Goal: Task Accomplishment & Management: Complete application form

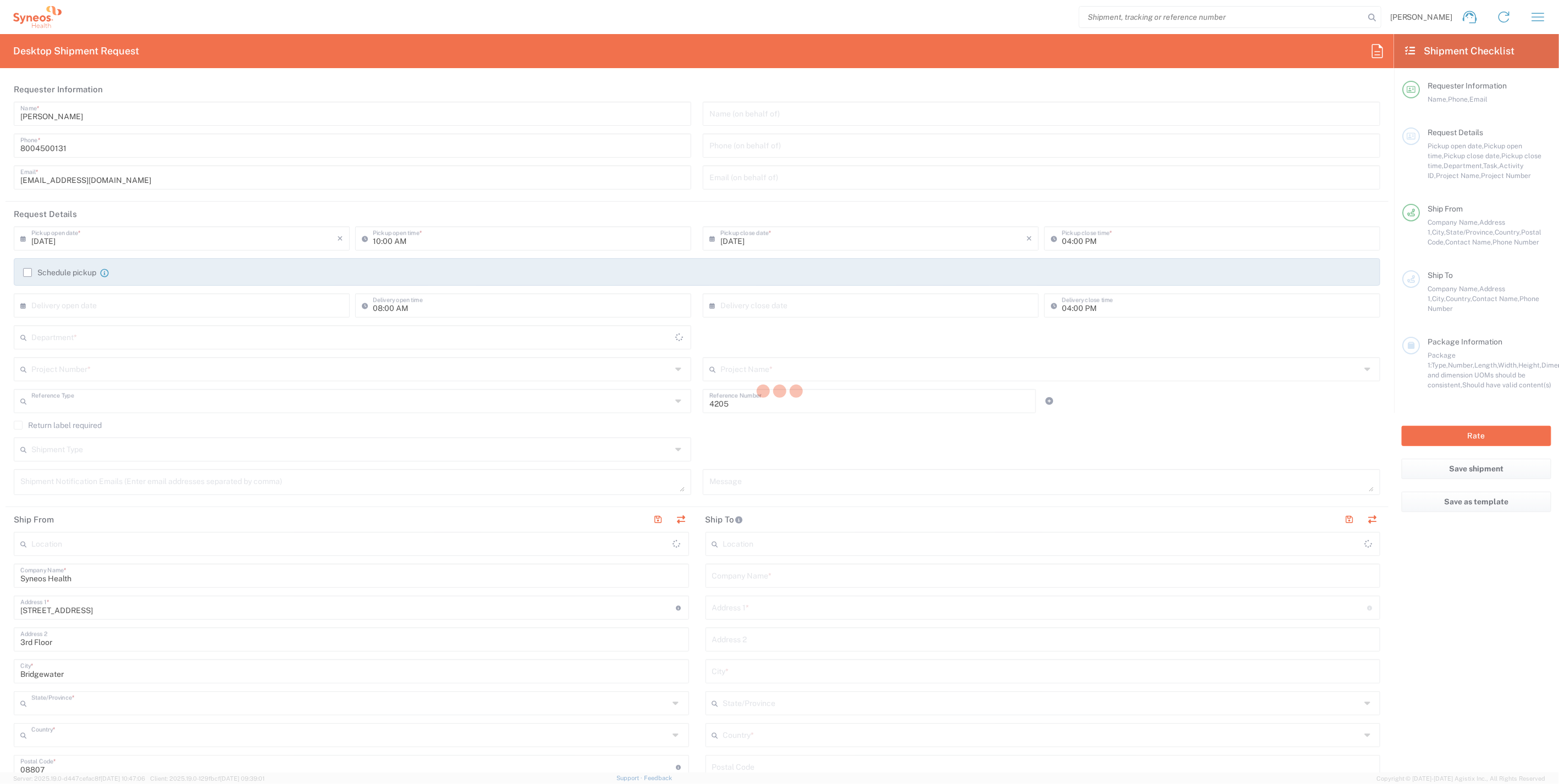
type input "Department"
type input "[US_STATE]"
type input "[GEOGRAPHIC_DATA]"
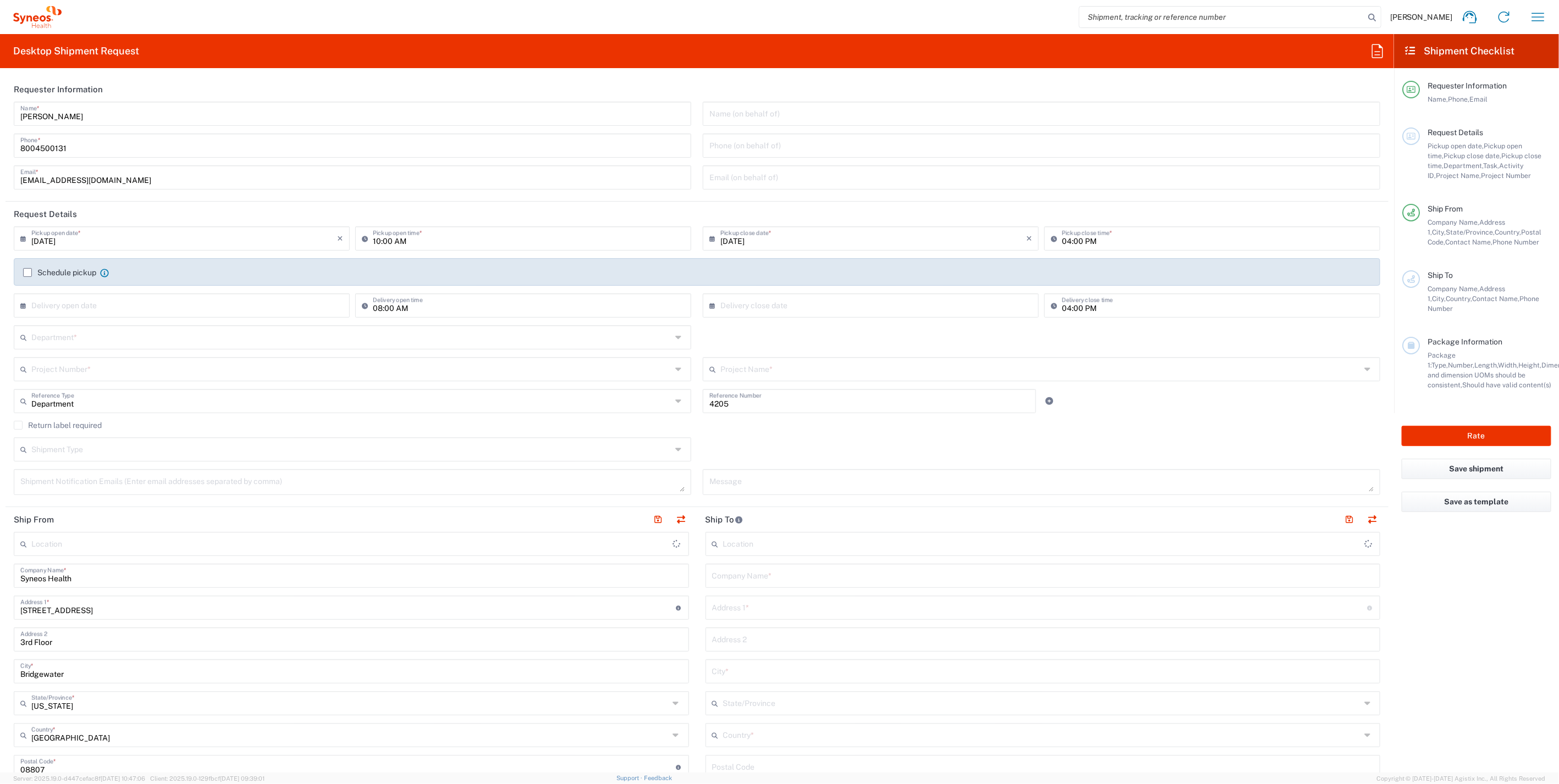
type input "Syneos Health Commercial Servi- NJ US"
drag, startPoint x: 77, startPoint y: 579, endPoint x: -1, endPoint y: 574, distance: 78.2
click at [0, 574] on html "Dan Sheehan Home Shipment estimator Shipment tracking Desktop shipment request …" at bounding box center [779, 392] width 1559 height 784
drag, startPoint x: 109, startPoint y: 116, endPoint x: -44, endPoint y: 111, distance: 153.1
click at [0, 111] on html "Dan Sheehan Home Shipment estimator Shipment tracking Desktop shipment request …" at bounding box center [779, 392] width 1559 height 784
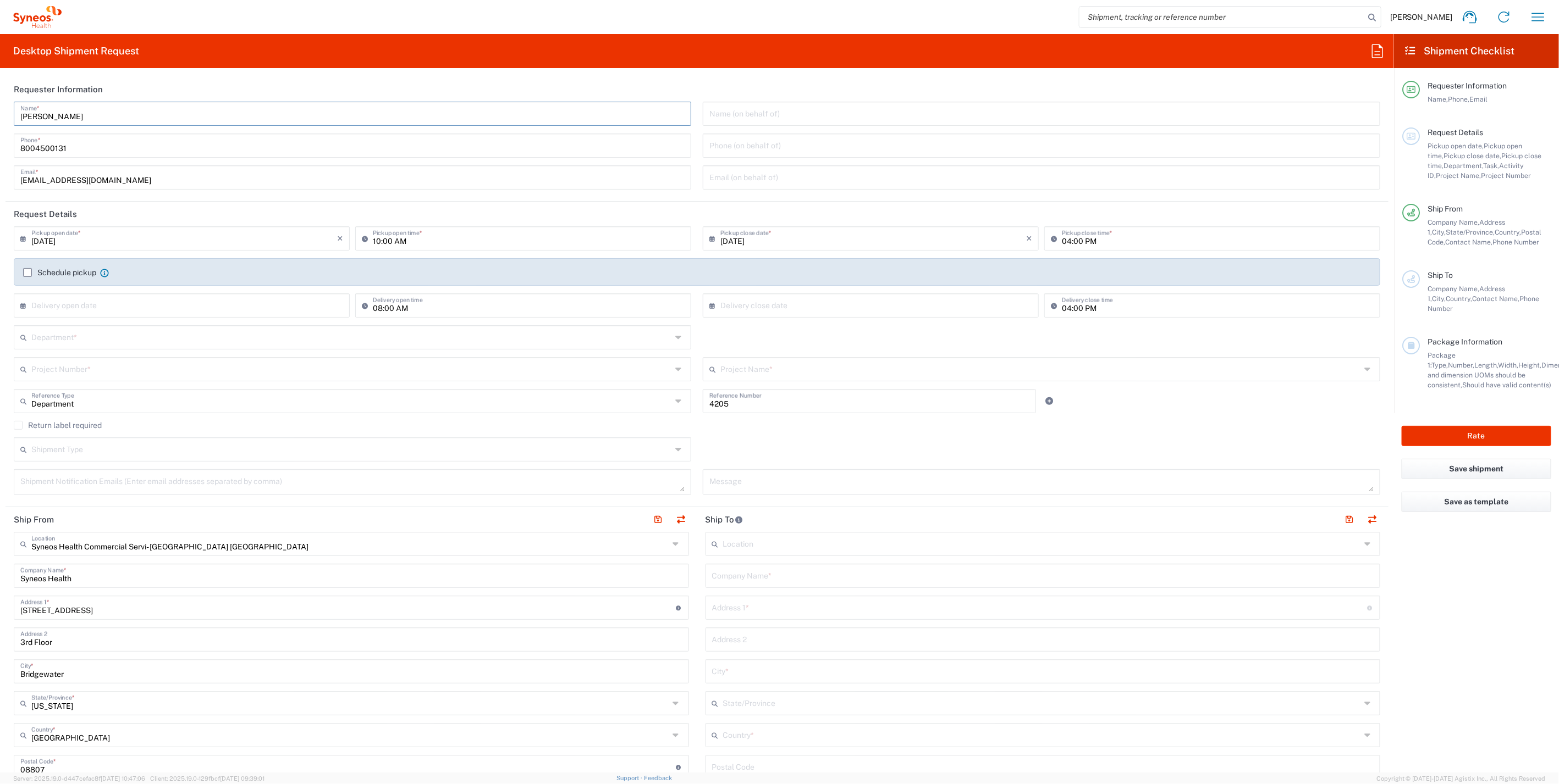
paste input "Syneos Health"
drag, startPoint x: 131, startPoint y: 117, endPoint x: -6, endPoint y: 112, distance: 137.1
click at [0, 112] on html "Dan Sheehan Home Shipment estimator Shipment tracking Desktop shipment request …" at bounding box center [779, 392] width 1559 height 784
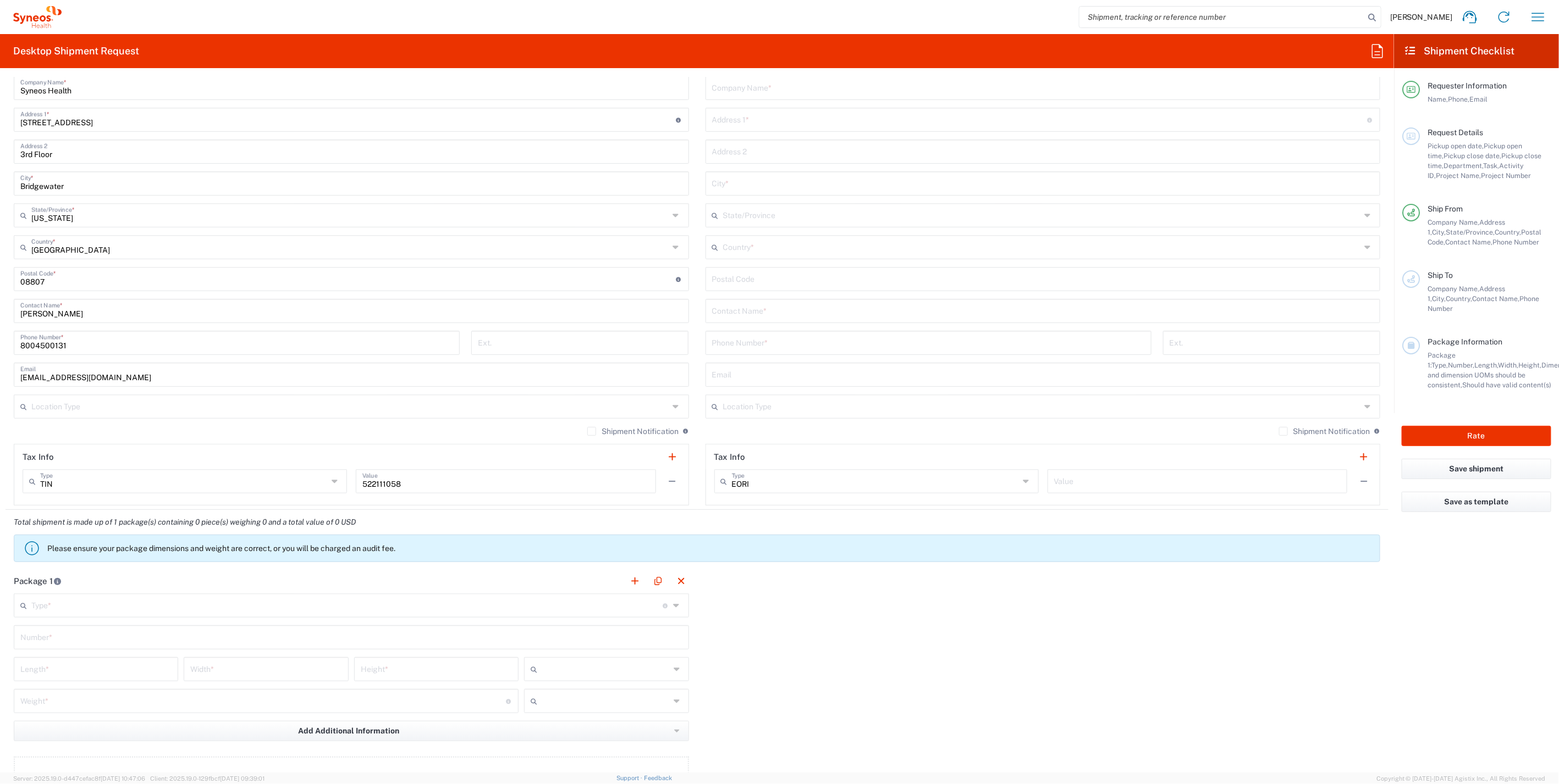
scroll to position [366, 0]
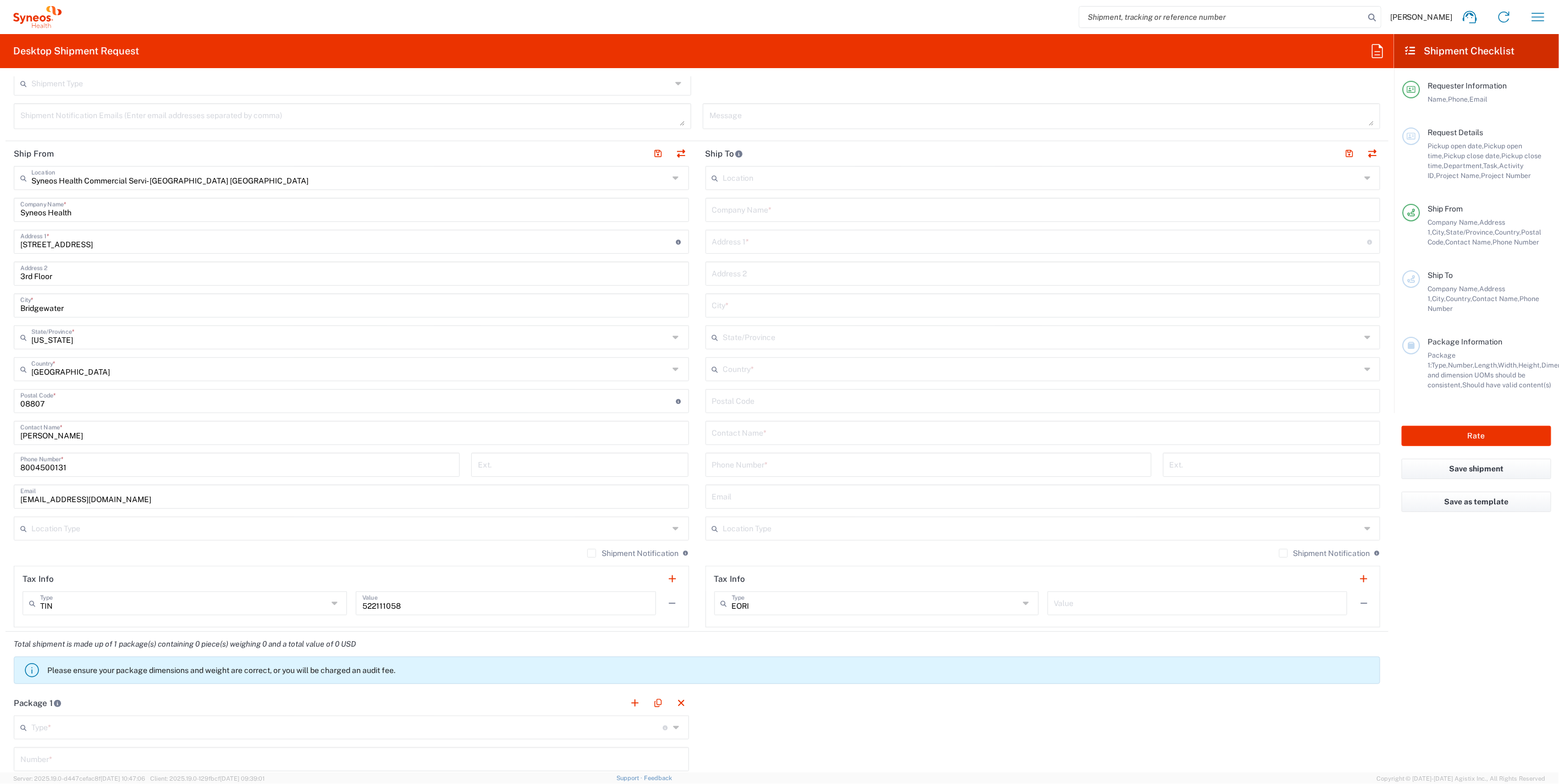
type input "Syneos Health Deployments"
drag, startPoint x: 76, startPoint y: 435, endPoint x: -2, endPoint y: 434, distance: 78.0
click at [0, 434] on html "Dan Sheehan Home Shipment estimator Shipment tracking Desktop shipment request …" at bounding box center [779, 392] width 1559 height 784
paste input "Syneos Health Deployments"
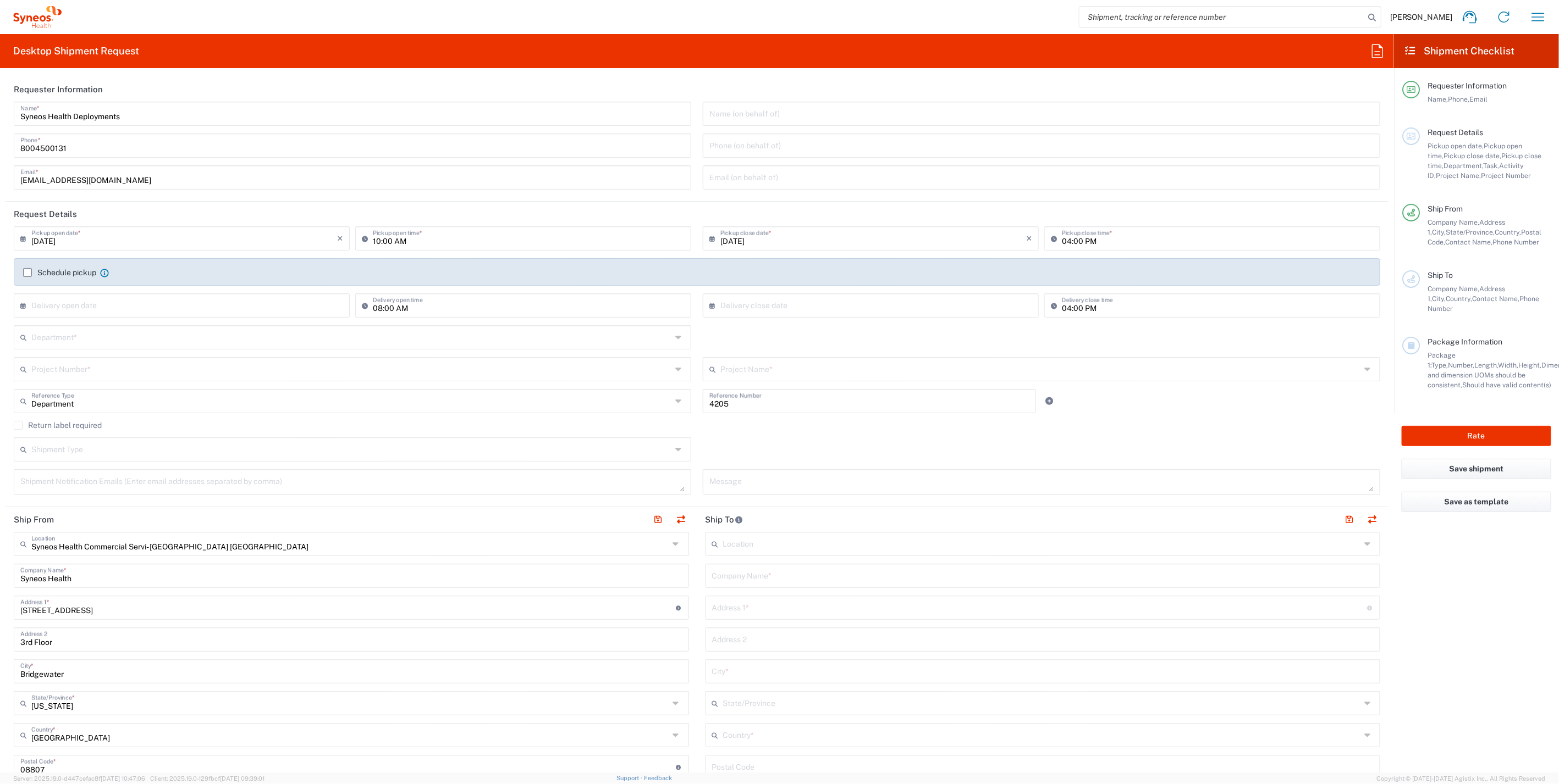
scroll to position [0, 0]
type input "Syneos Health Deployments"
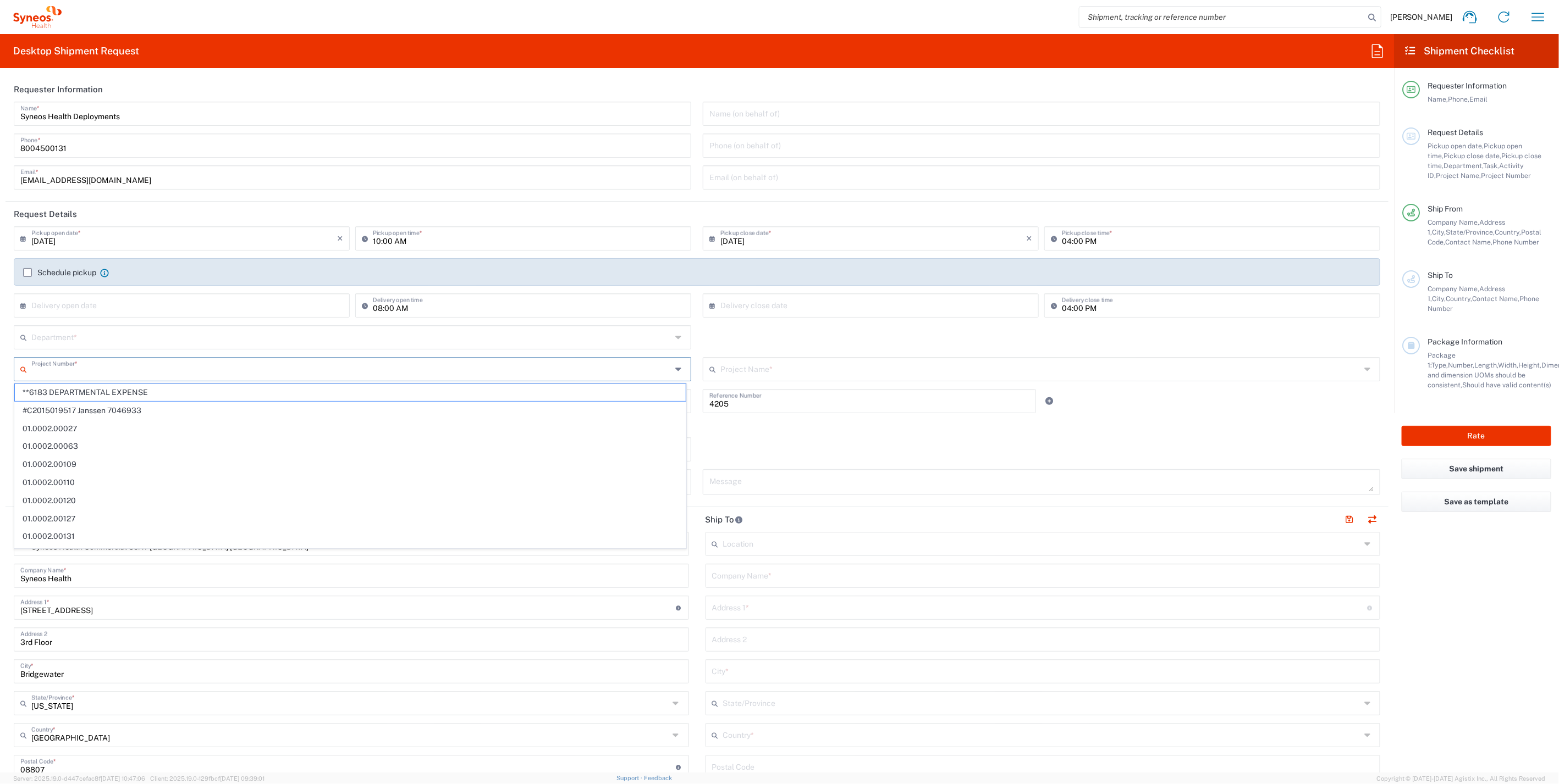
click at [107, 370] on input "text" at bounding box center [351, 368] width 640 height 19
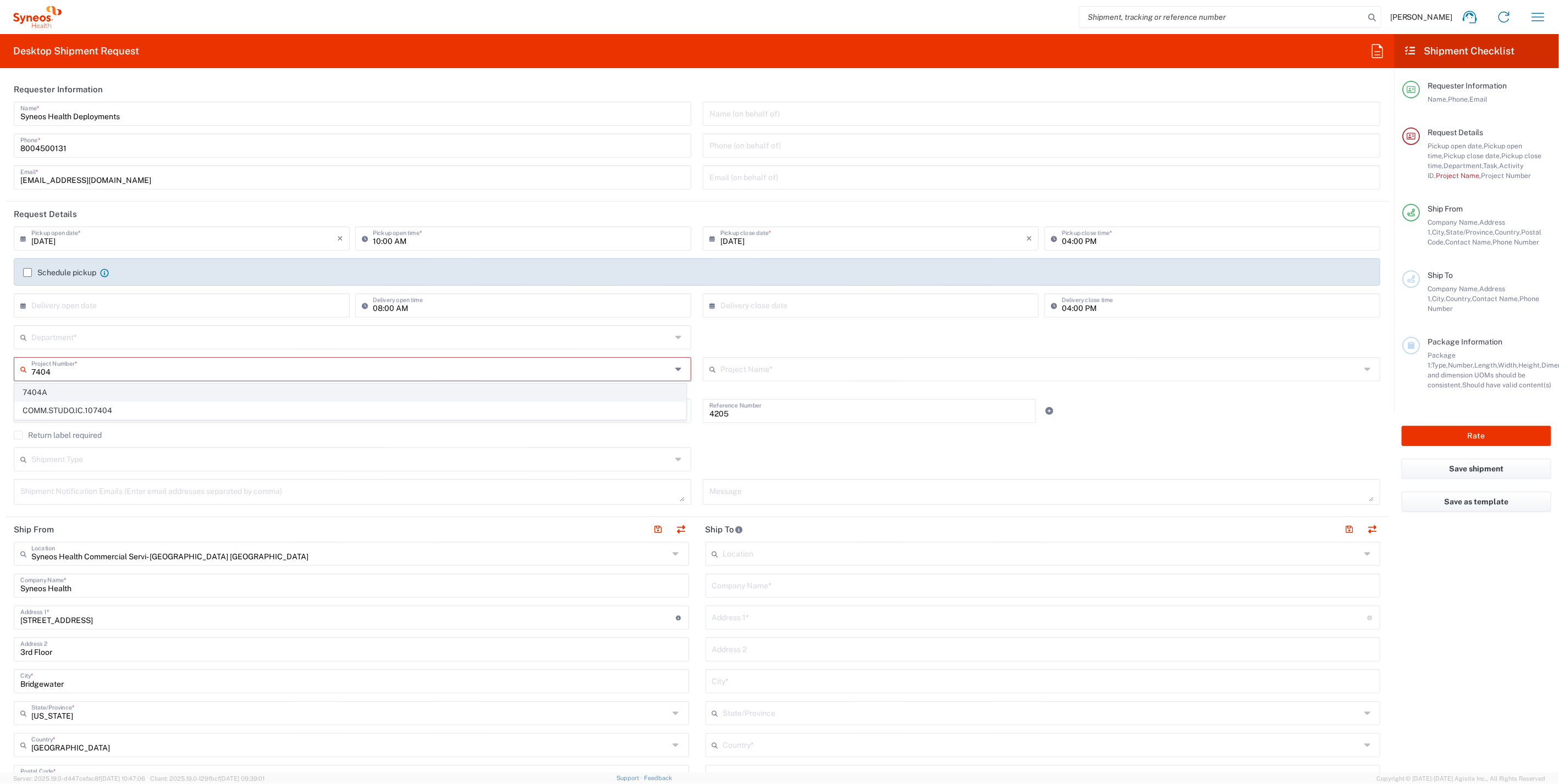
click at [55, 393] on span "7404A" at bounding box center [350, 393] width 671 height 17
type input "7404A"
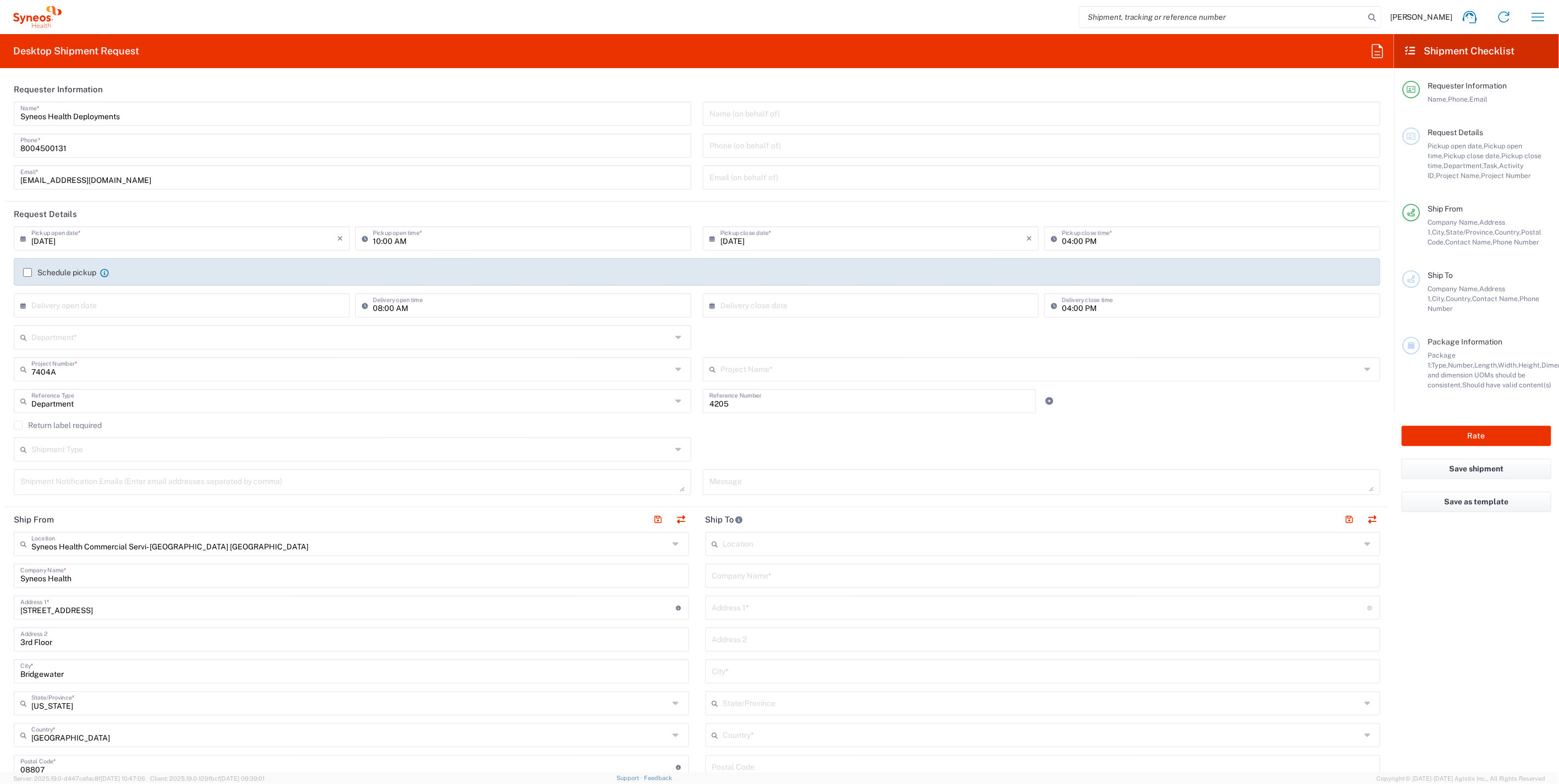
type input "SFA-US Bonafide Ops Support"
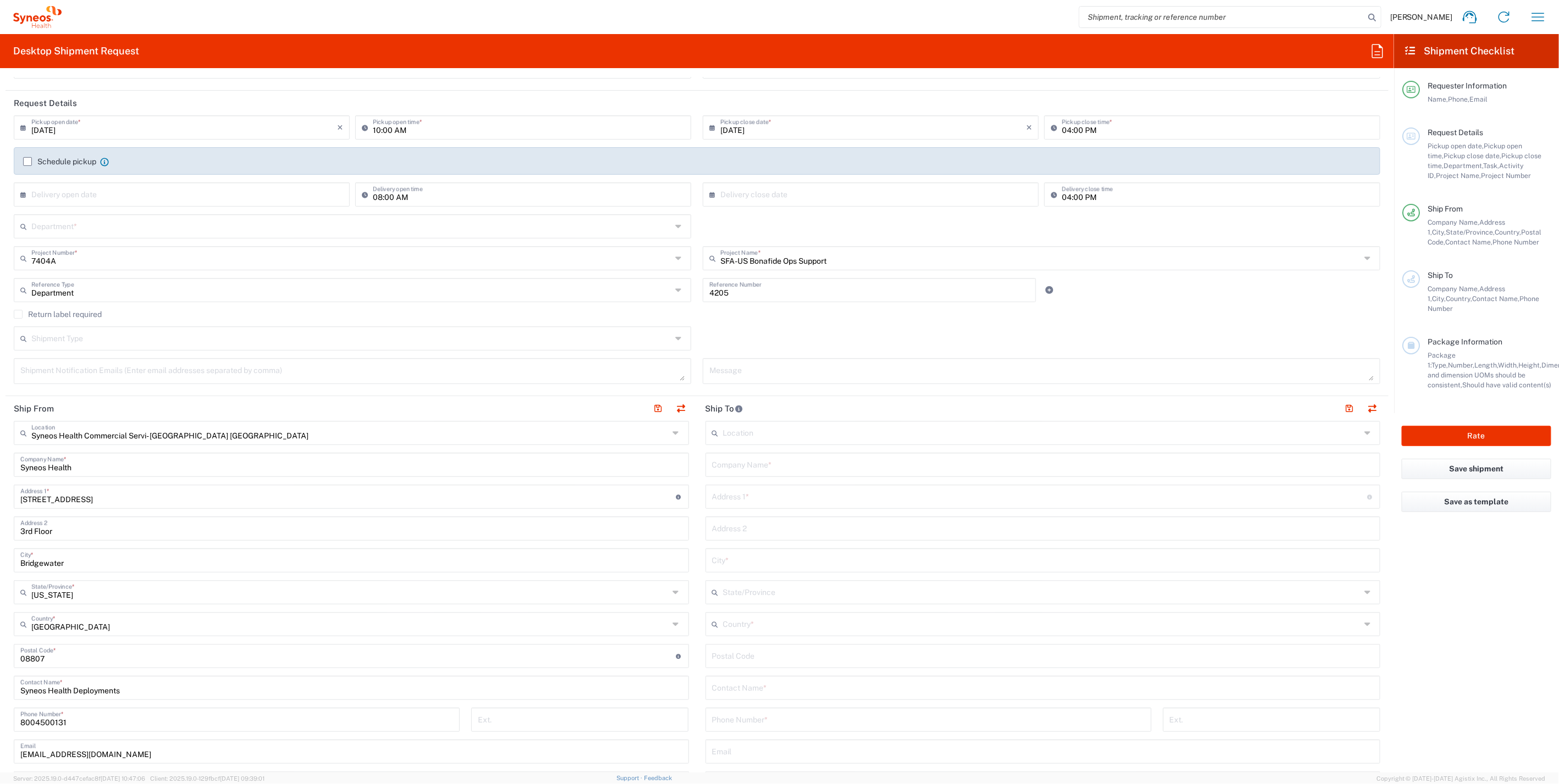
scroll to position [183, 0]
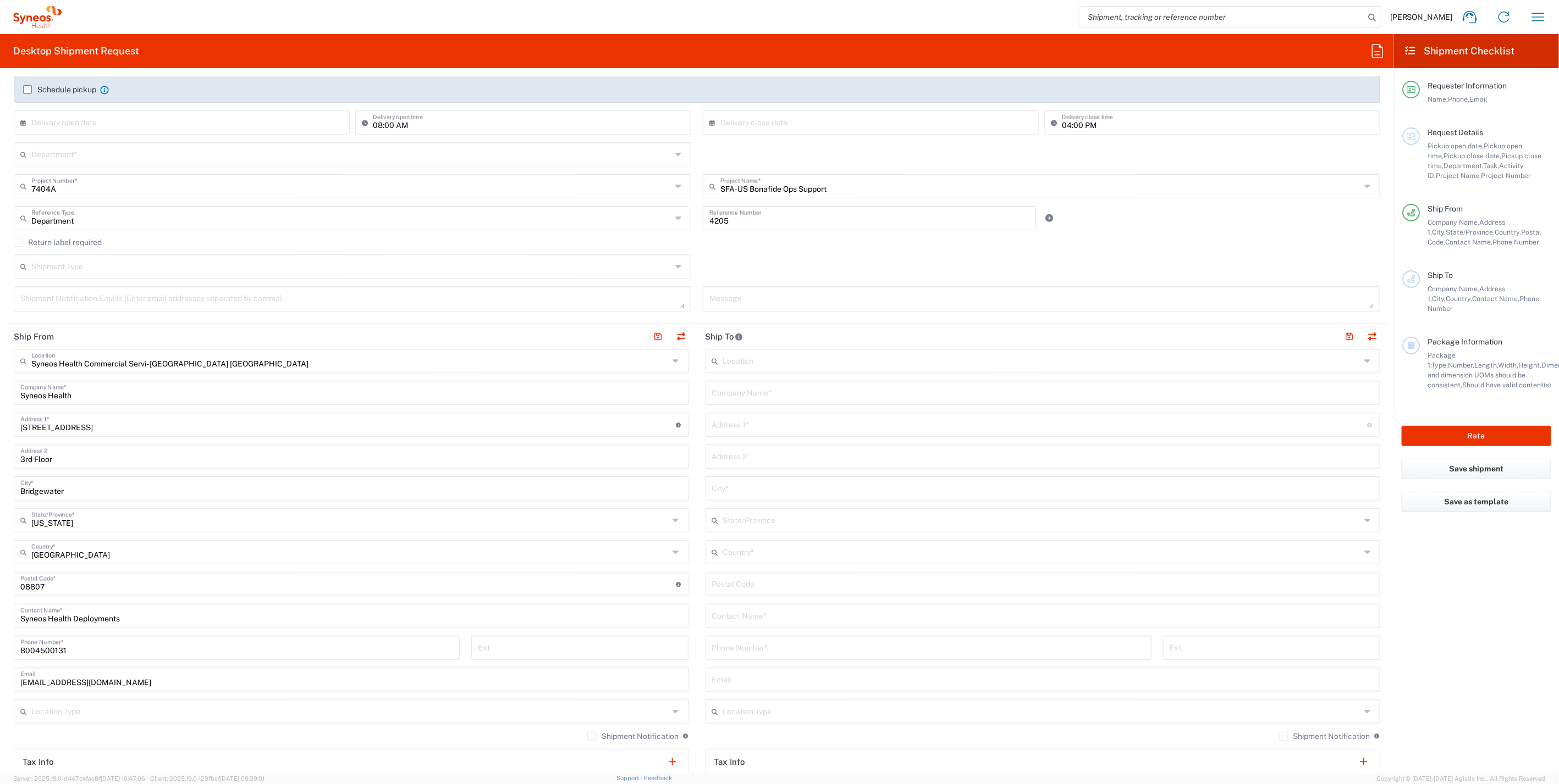
click at [778, 394] on input "text" at bounding box center [1043, 391] width 662 height 19
paste input "Alyxandra Breaux"
type input "Alyxandra Breaux"
click at [759, 619] on input "text" at bounding box center [1043, 615] width 662 height 19
paste input "Alyxandra Breaux"
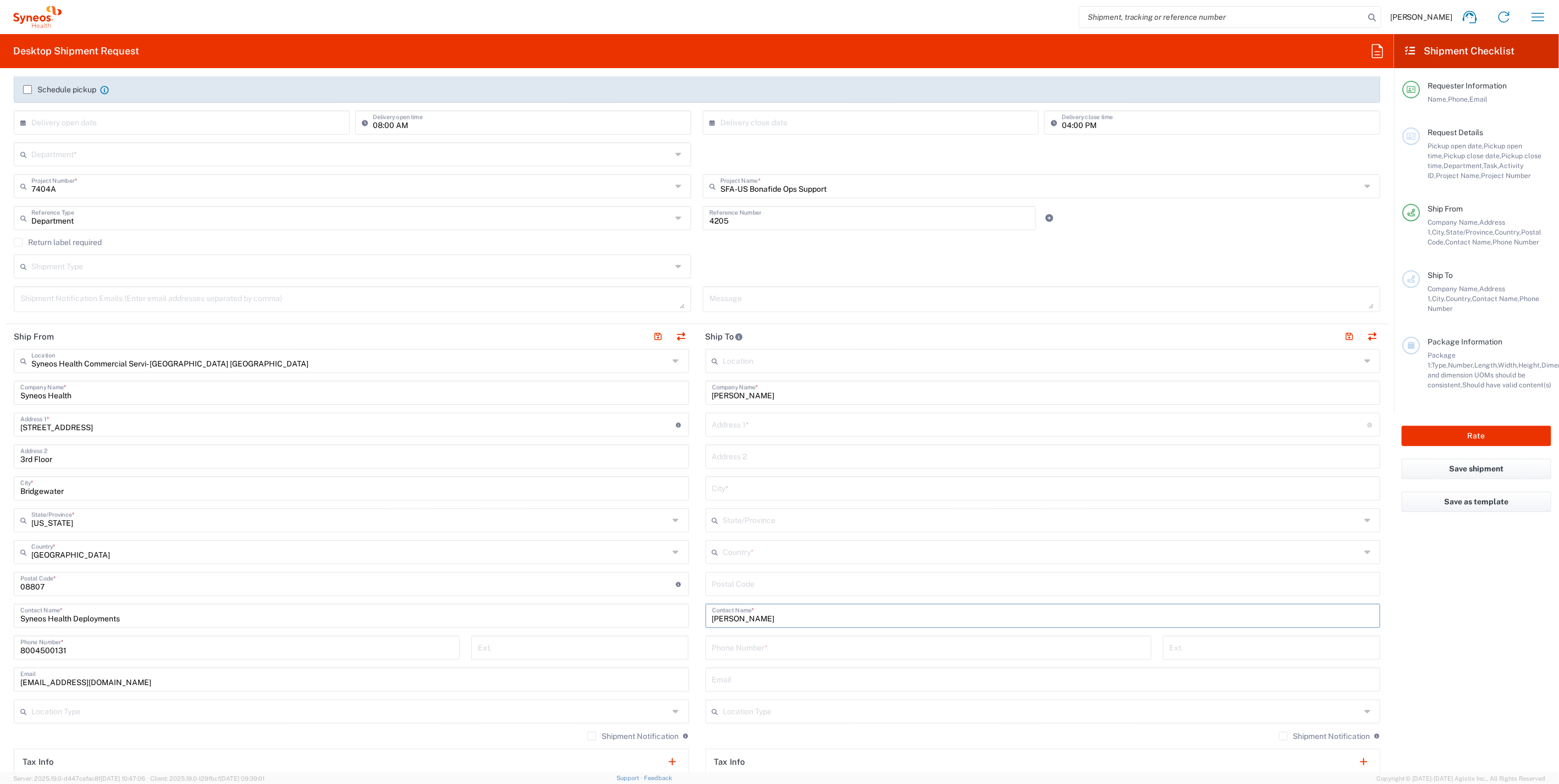
type input "Alyxandra Breaux"
click at [760, 552] on input "text" at bounding box center [1041, 551] width 637 height 19
click at [767, 609] on span "United States" at bounding box center [1035, 611] width 668 height 17
type input "United States"
click at [754, 658] on input "tel" at bounding box center [928, 657] width 433 height 19
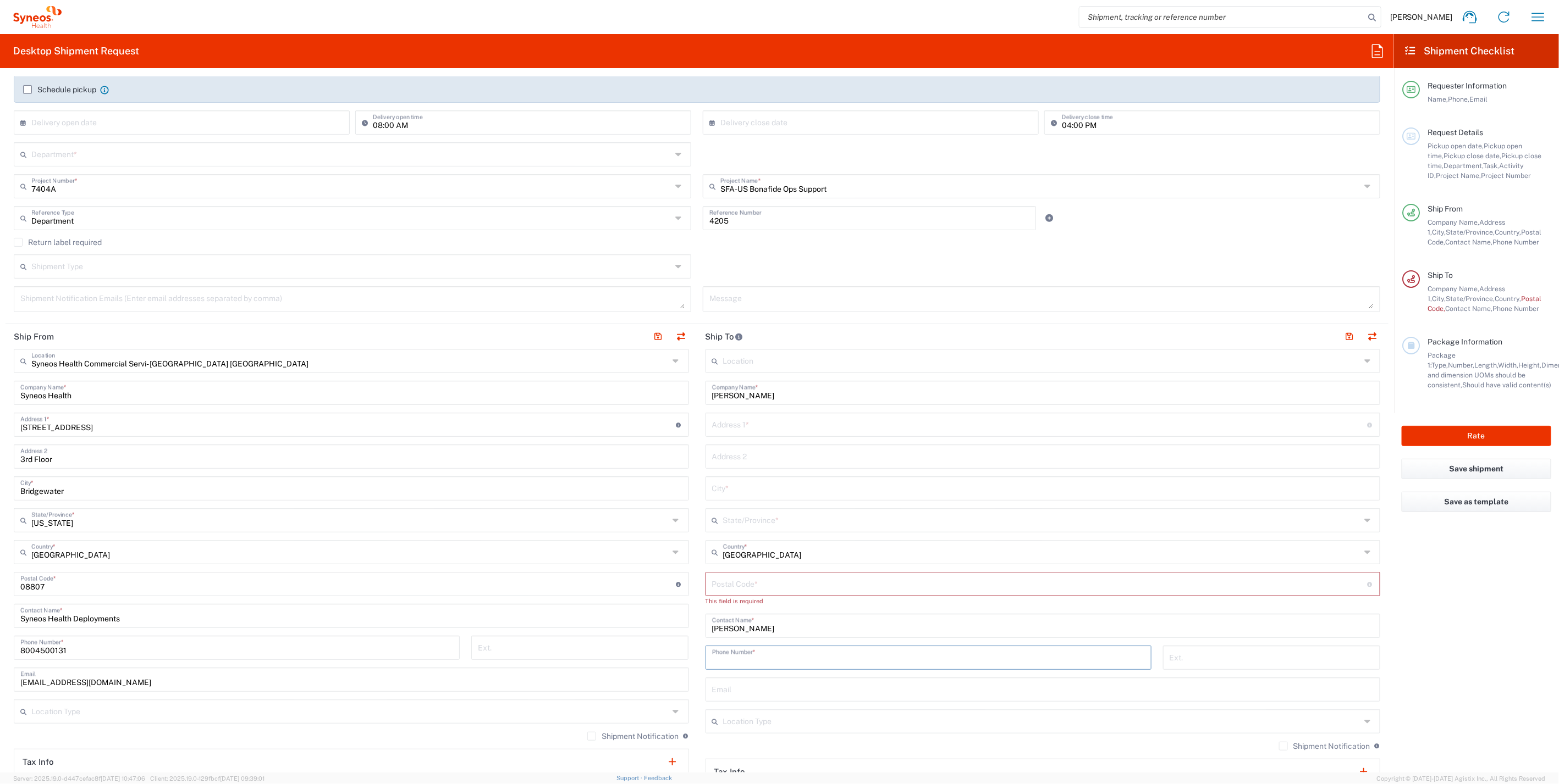
paste input "225-405-0760"
type input "225-405-0760"
click at [728, 589] on input "undefined" at bounding box center [1040, 583] width 655 height 19
paste input "70115"
type input "70115"
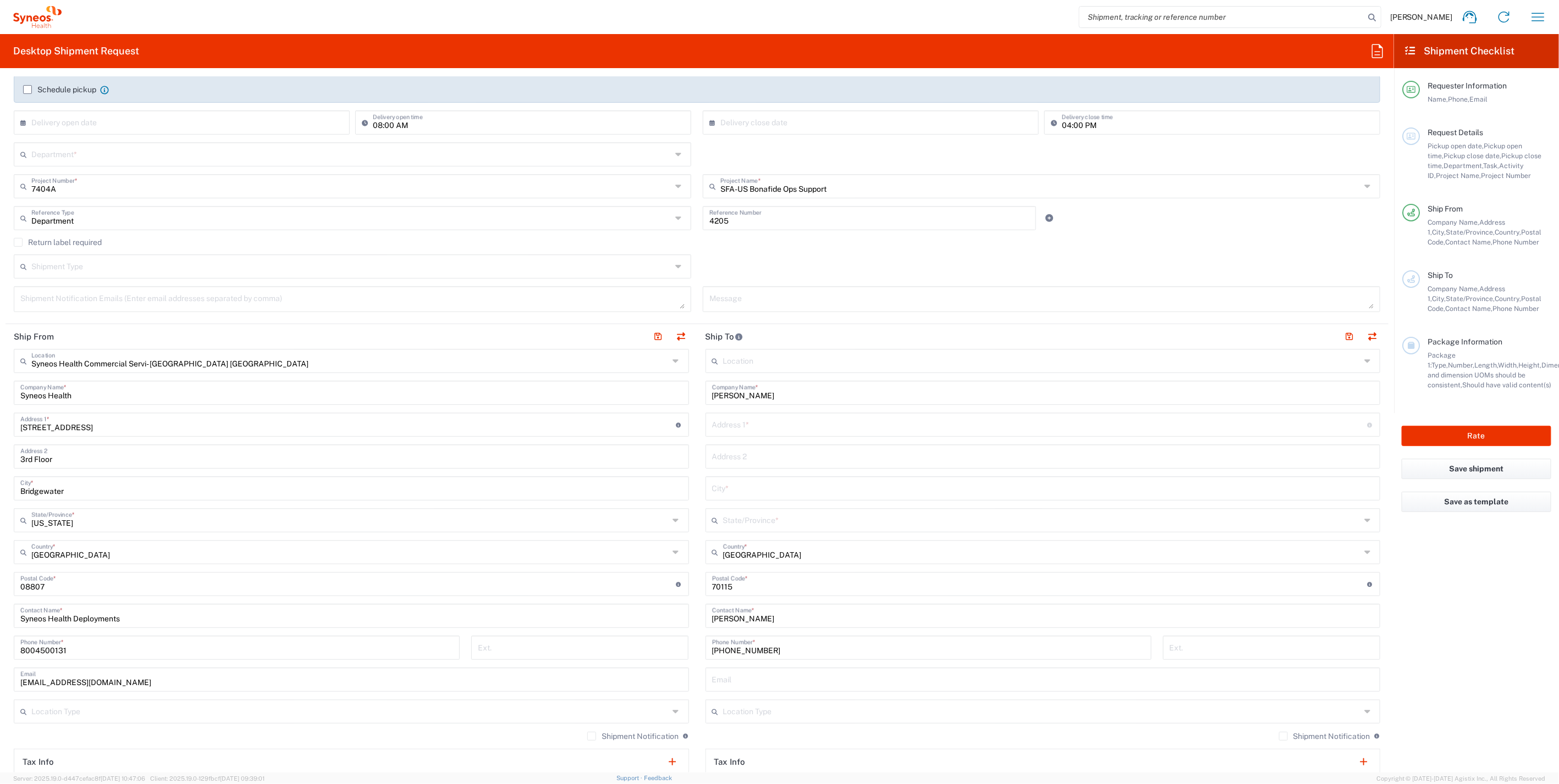
click at [736, 429] on input "text" at bounding box center [1040, 423] width 655 height 19
paste input "1935 Jena St"
type input "1935 Jena St"
click at [748, 495] on input "text" at bounding box center [1043, 487] width 662 height 19
paste input "New Orleans"
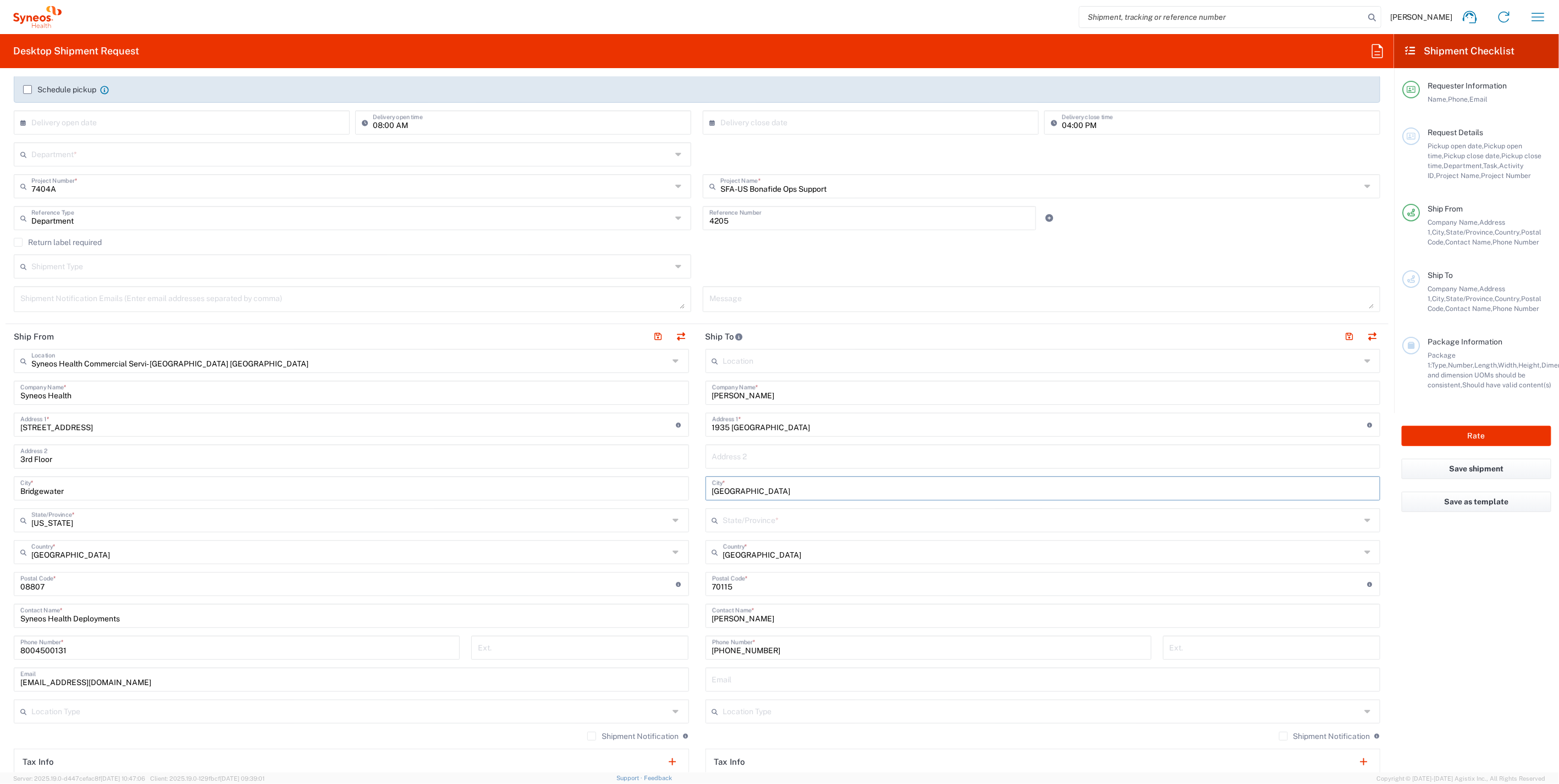
type input "New Orleans"
click at [757, 514] on input "text" at bounding box center [1041, 519] width 637 height 19
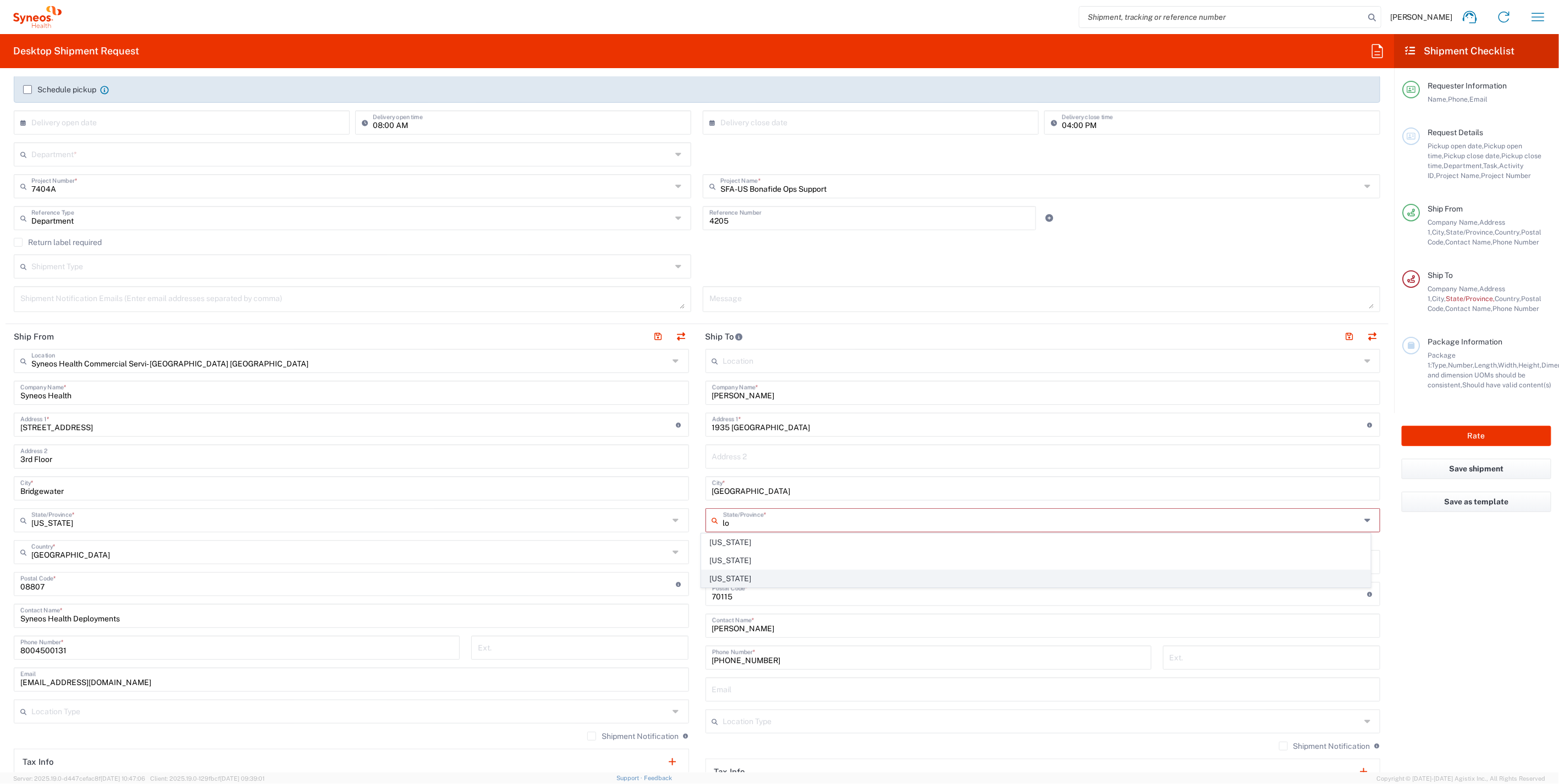
click at [729, 579] on span "Louisiana" at bounding box center [1035, 579] width 668 height 17
type input "Louisiana"
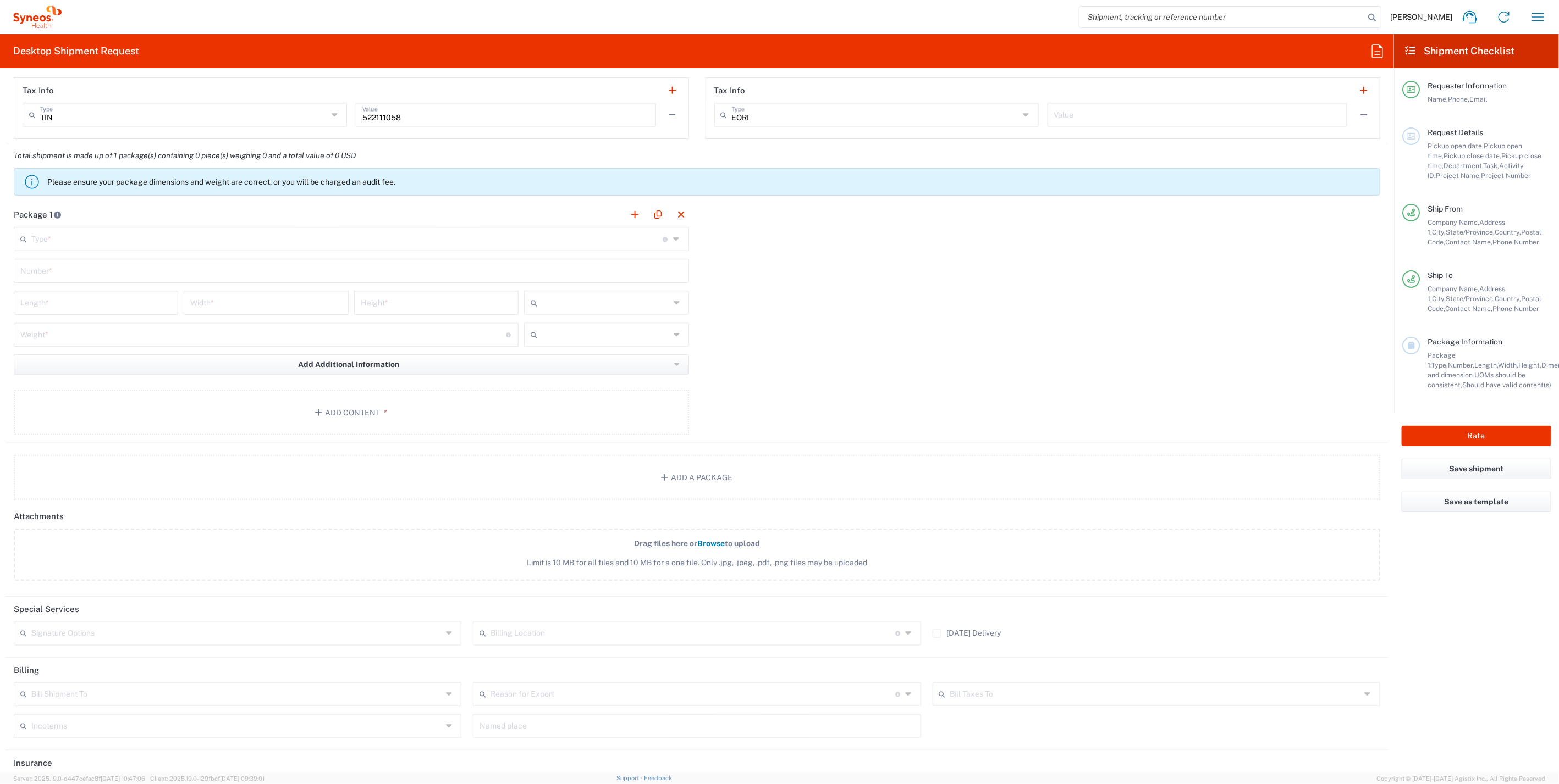
scroll to position [898, 0]
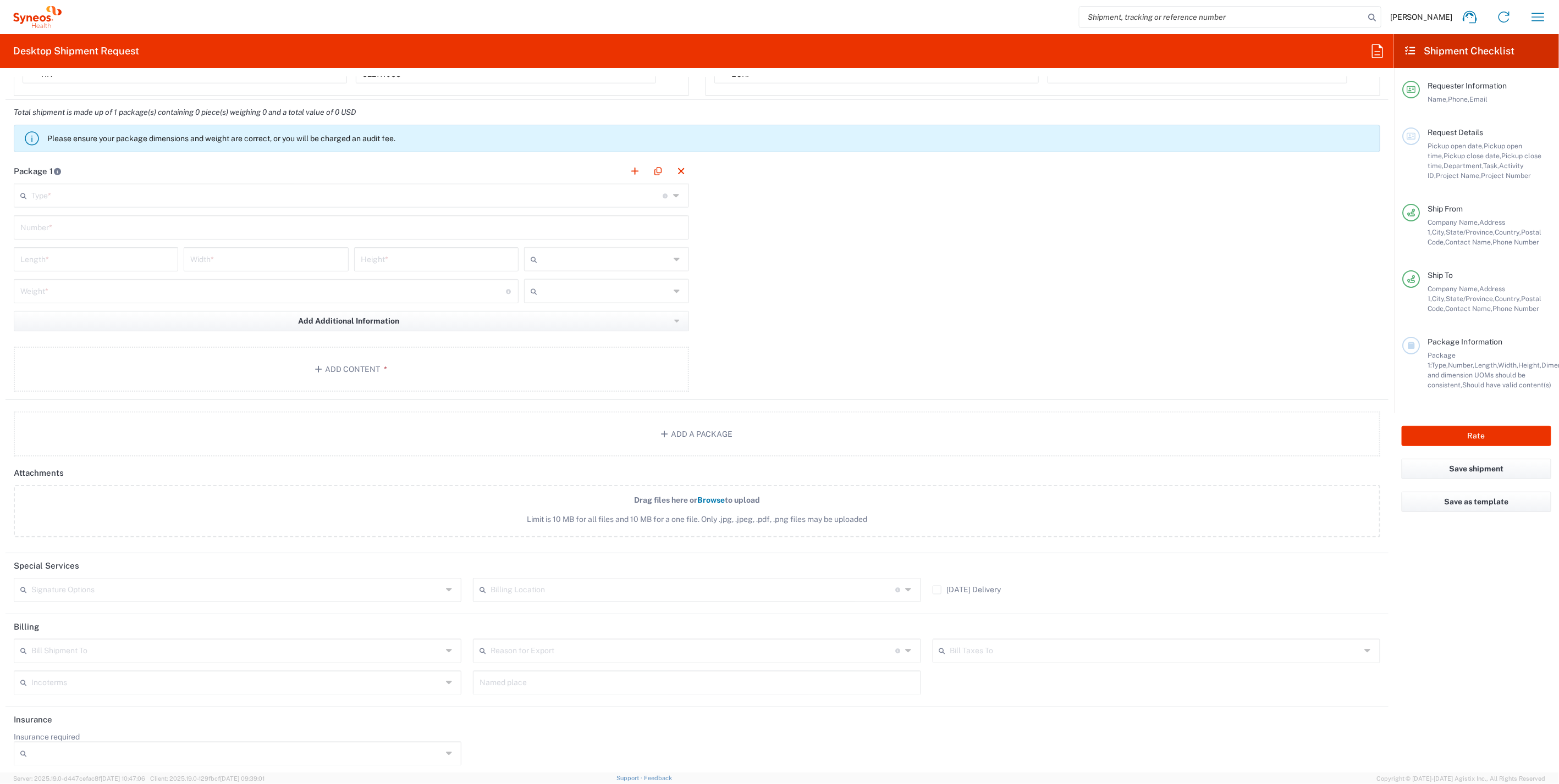
click at [451, 586] on icon at bounding box center [450, 590] width 9 height 18
click at [108, 609] on span "Adult Signature Required" at bounding box center [236, 610] width 443 height 17
type input "Adult Signature Required"
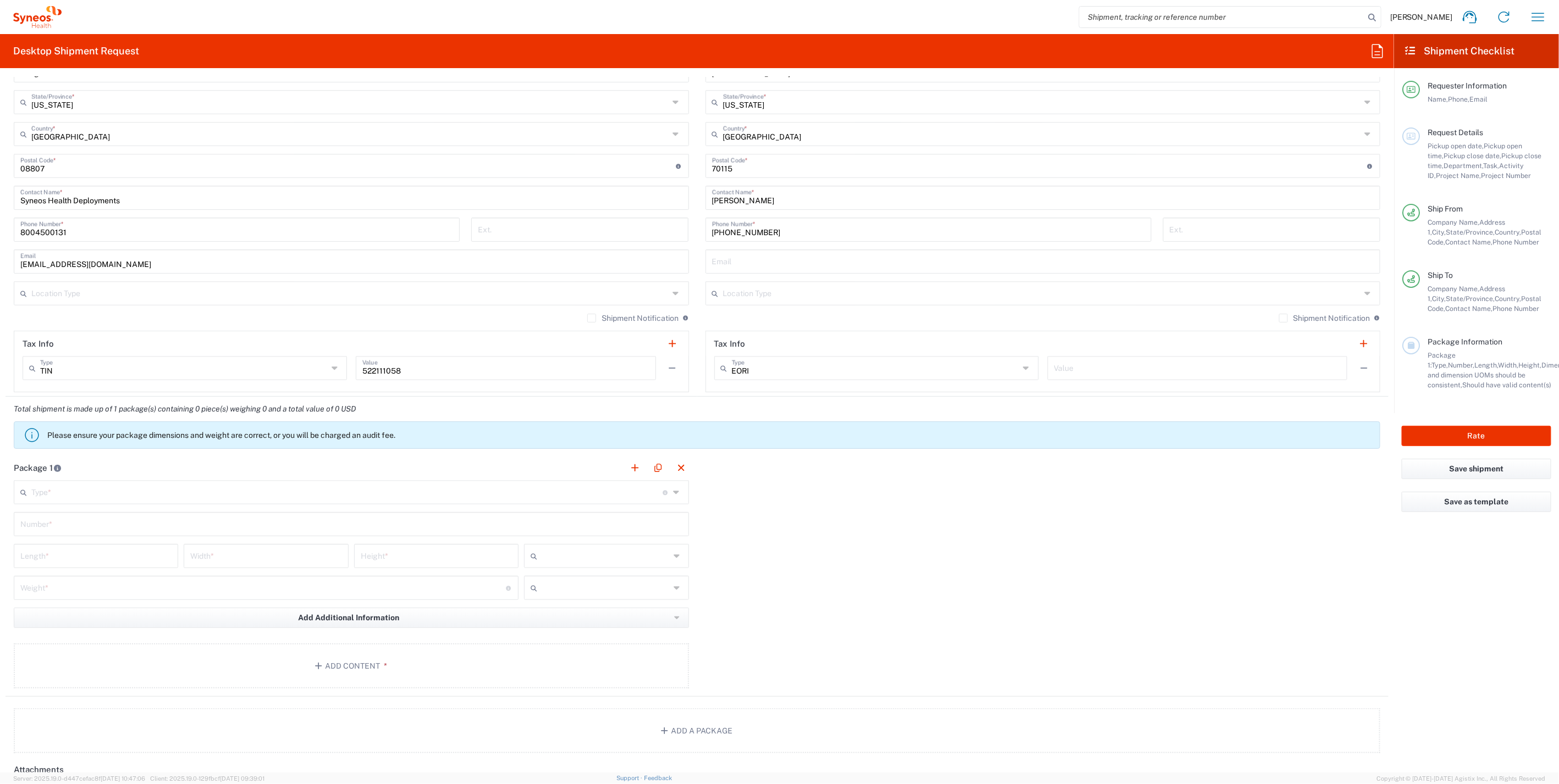
scroll to position [593, 0]
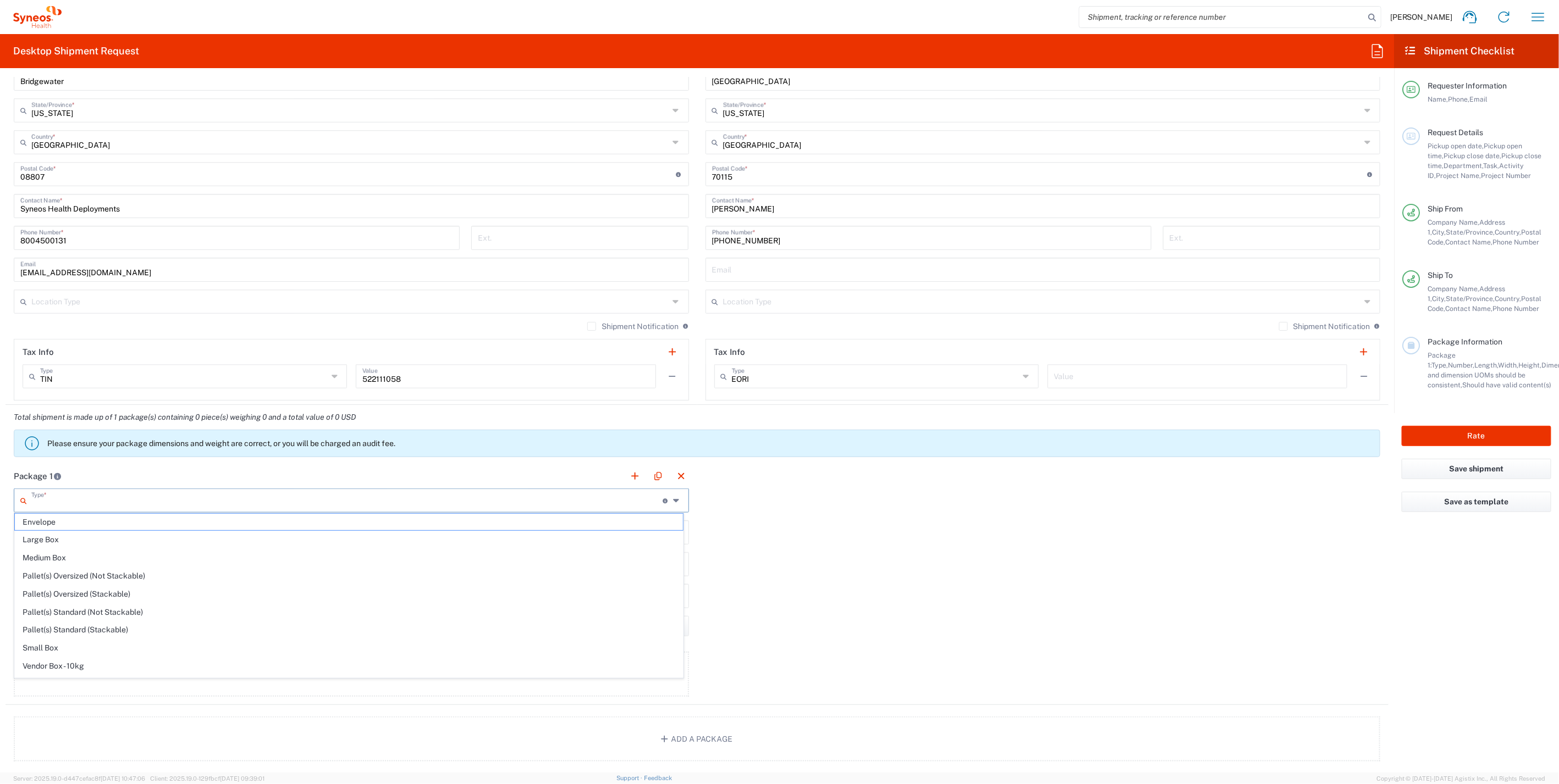
click at [90, 502] on input "text" at bounding box center [347, 500] width 632 height 19
click at [77, 672] on span "Your Packaging" at bounding box center [349, 673] width 668 height 17
type input "Your Packaging"
click at [66, 528] on input "text" at bounding box center [351, 531] width 662 height 19
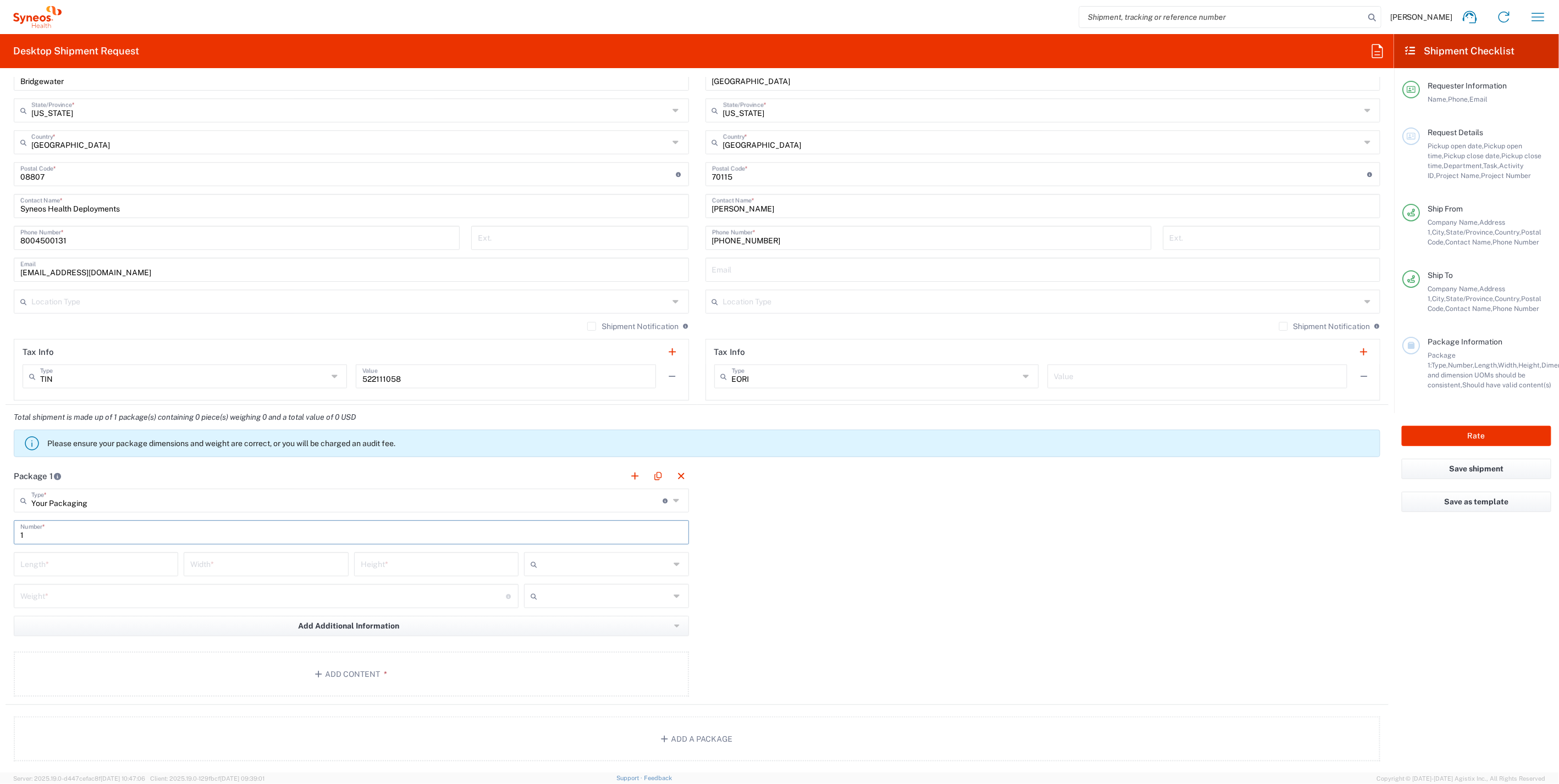
type input "1"
click at [67, 566] on input "number" at bounding box center [96, 563] width 151 height 19
type input "12"
type input "11"
type input "3"
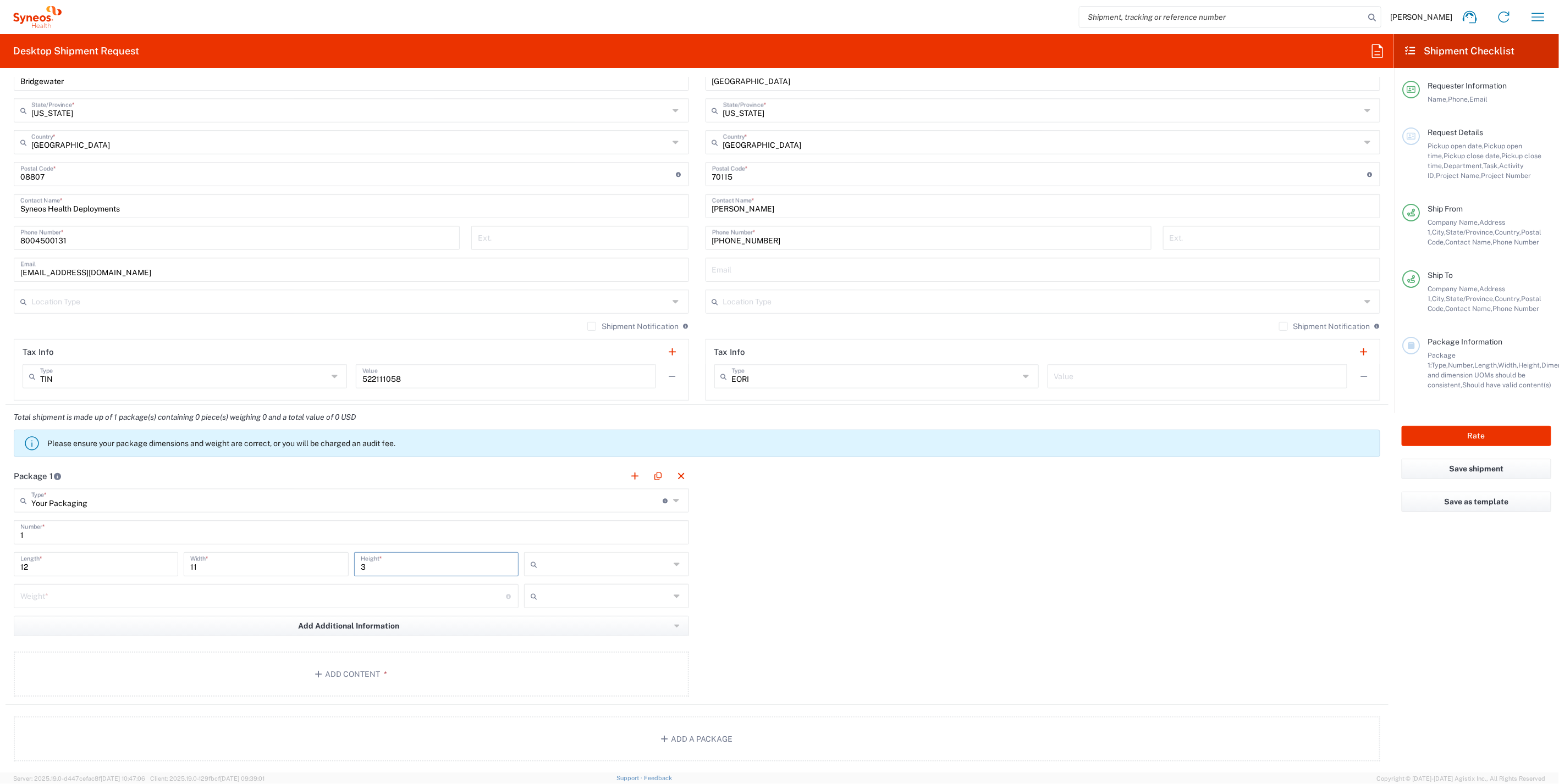
click at [543, 557] on input "text" at bounding box center [606, 564] width 128 height 18
type input "5"
click at [532, 620] on span "in" at bounding box center [602, 622] width 161 height 17
type input "in"
click at [109, 599] on input "number" at bounding box center [263, 595] width 486 height 19
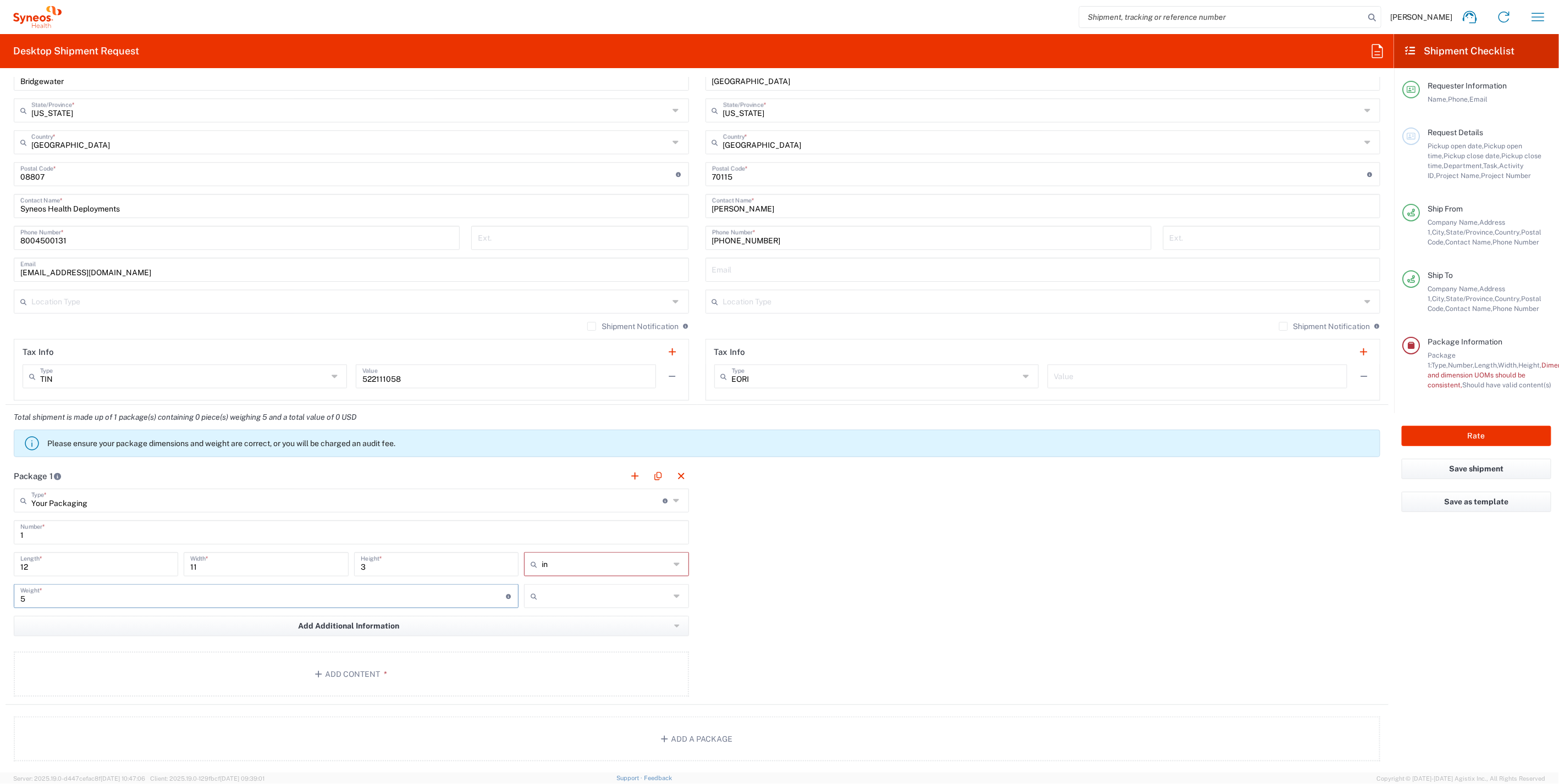
type input "5"
click at [572, 592] on input "text" at bounding box center [606, 596] width 128 height 18
click at [532, 635] on span "lbs" at bounding box center [602, 635] width 161 height 17
type input "lbs"
click at [837, 592] on div "Package 1 Your Packaging Type * Material used to package goods Envelope Large B…" at bounding box center [697, 584] width 1383 height 241
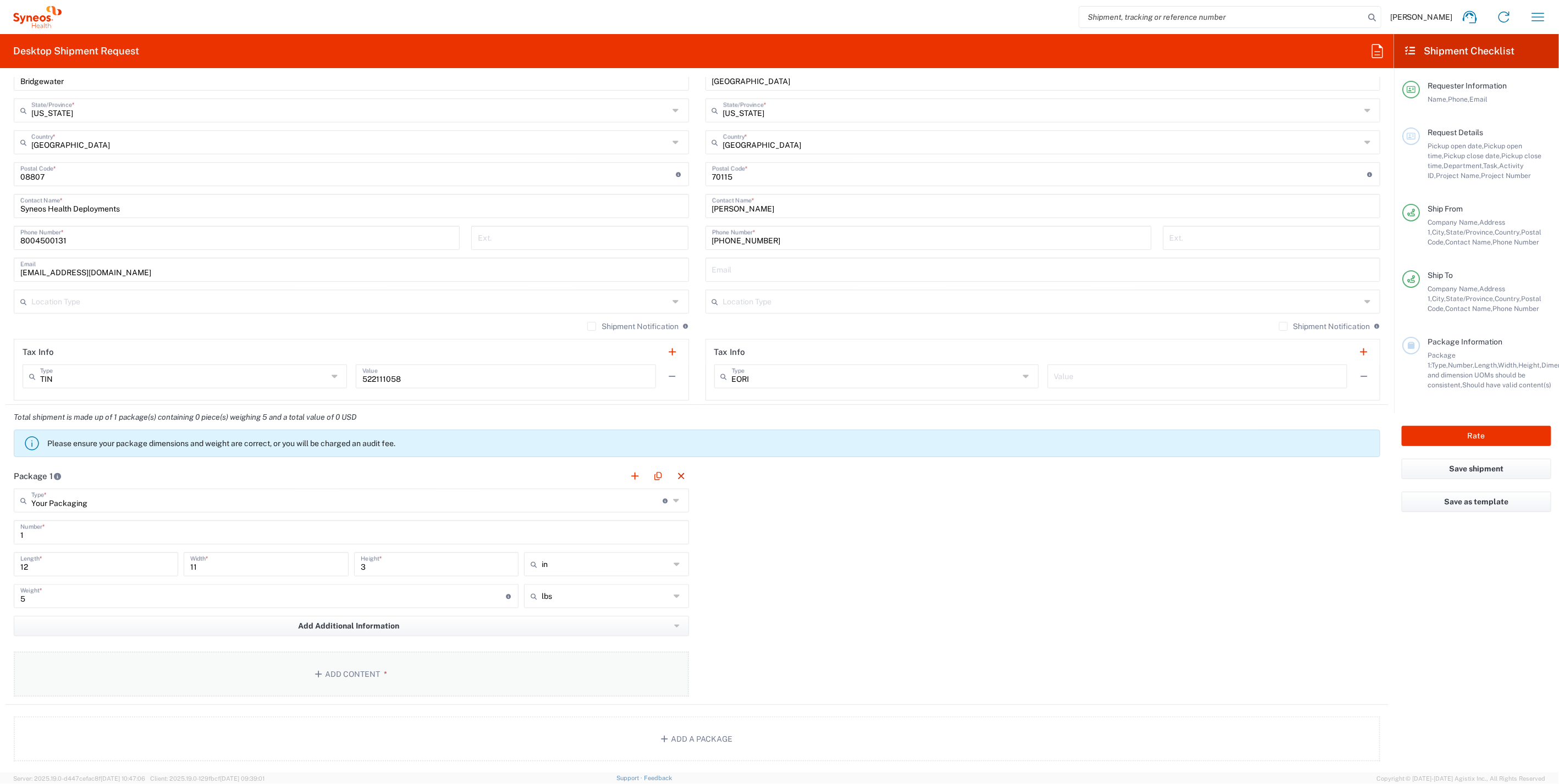
click at [403, 665] on button "Add Content *" at bounding box center [351, 674] width 675 height 45
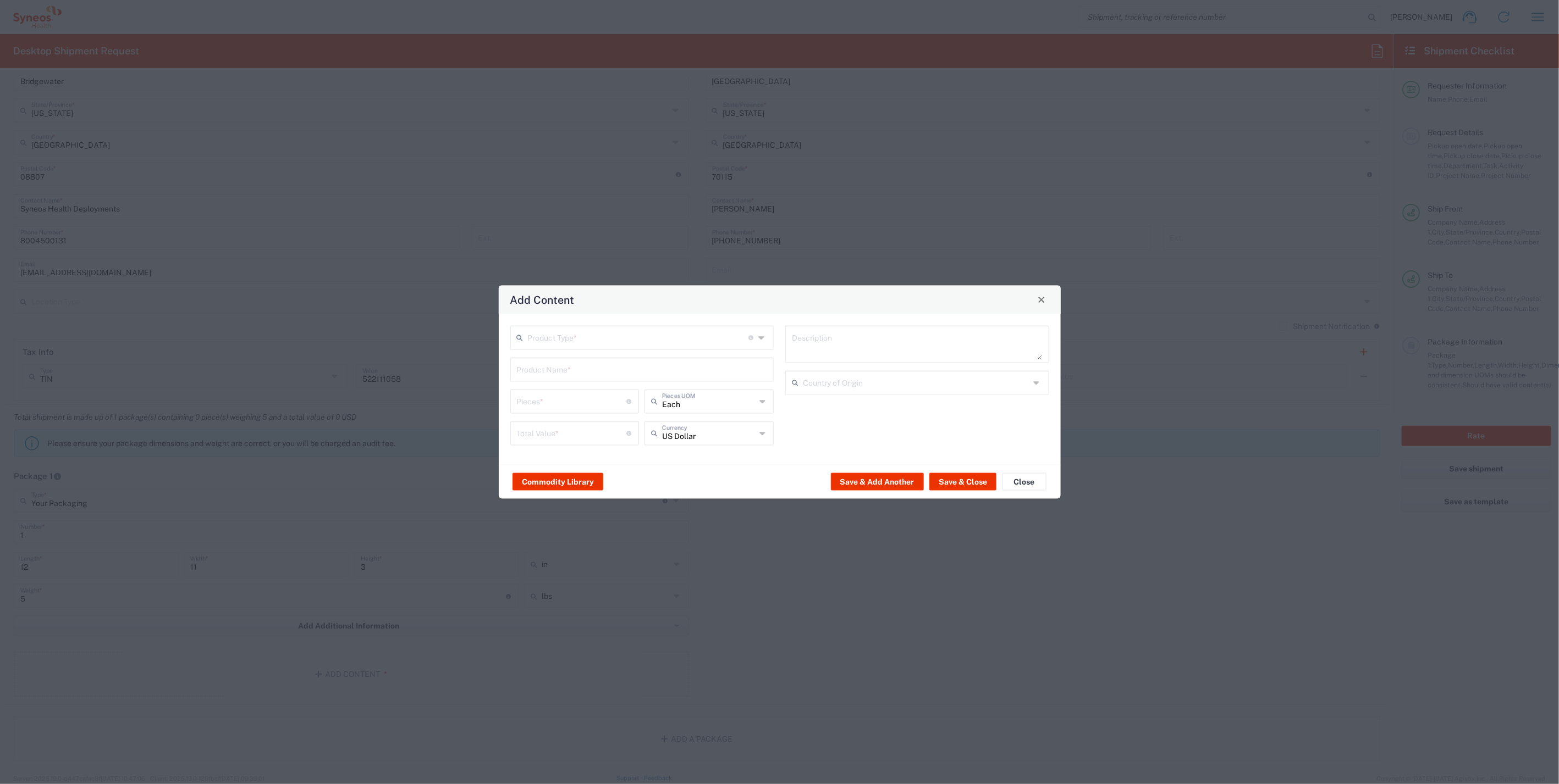
click at [645, 339] on input "text" at bounding box center [639, 336] width 221 height 19
click at [603, 377] on span "General Commodity" at bounding box center [642, 380] width 262 height 17
type input "General Commodity"
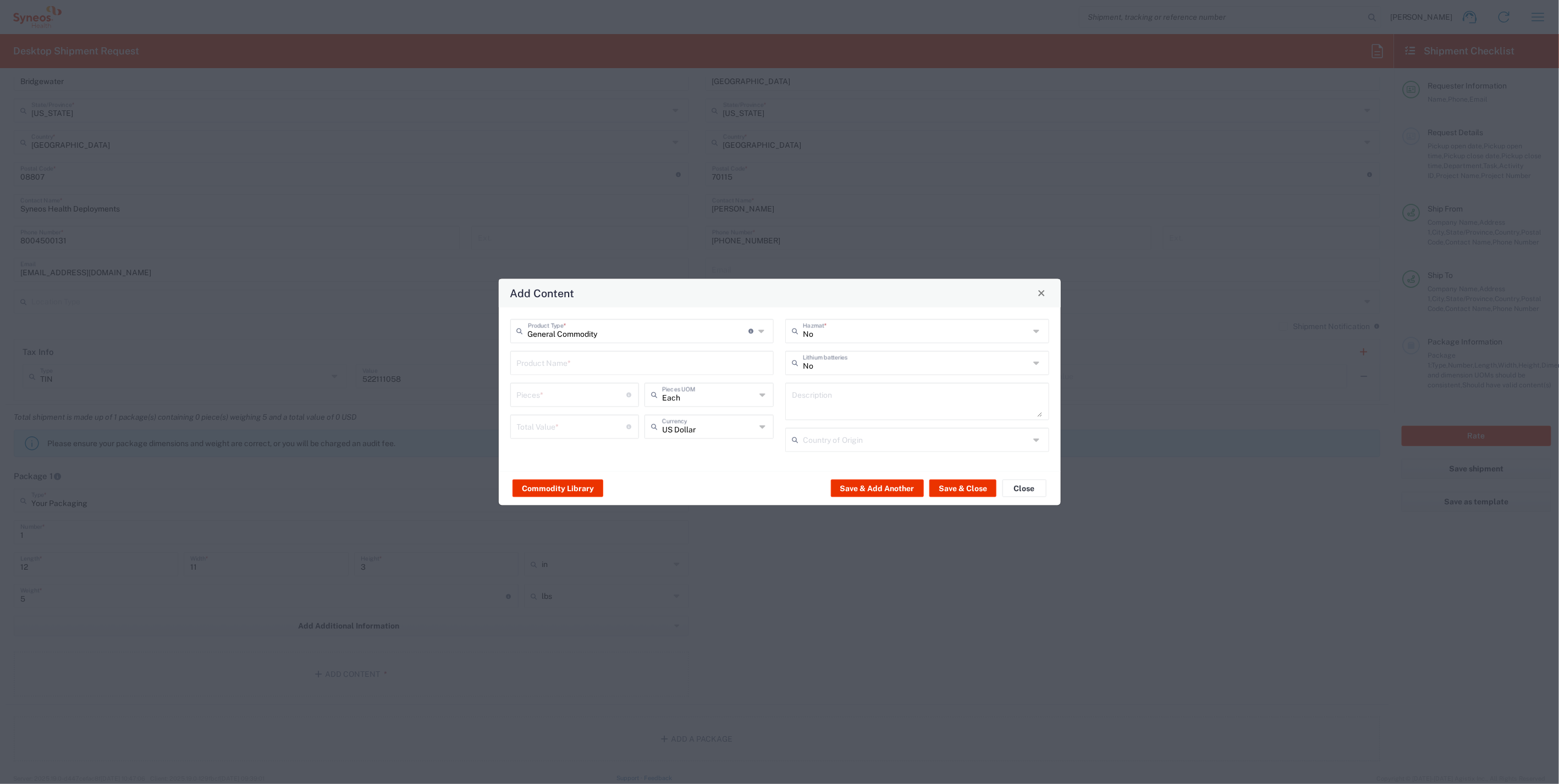
click at [596, 367] on input "text" at bounding box center [642, 361] width 251 height 19
click at [573, 438] on div "iPad Standard 10.2"" at bounding box center [642, 444] width 262 height 18
type input "iPad Standard 10.2""
type input "1"
type textarea "iPad Standard 10.2""
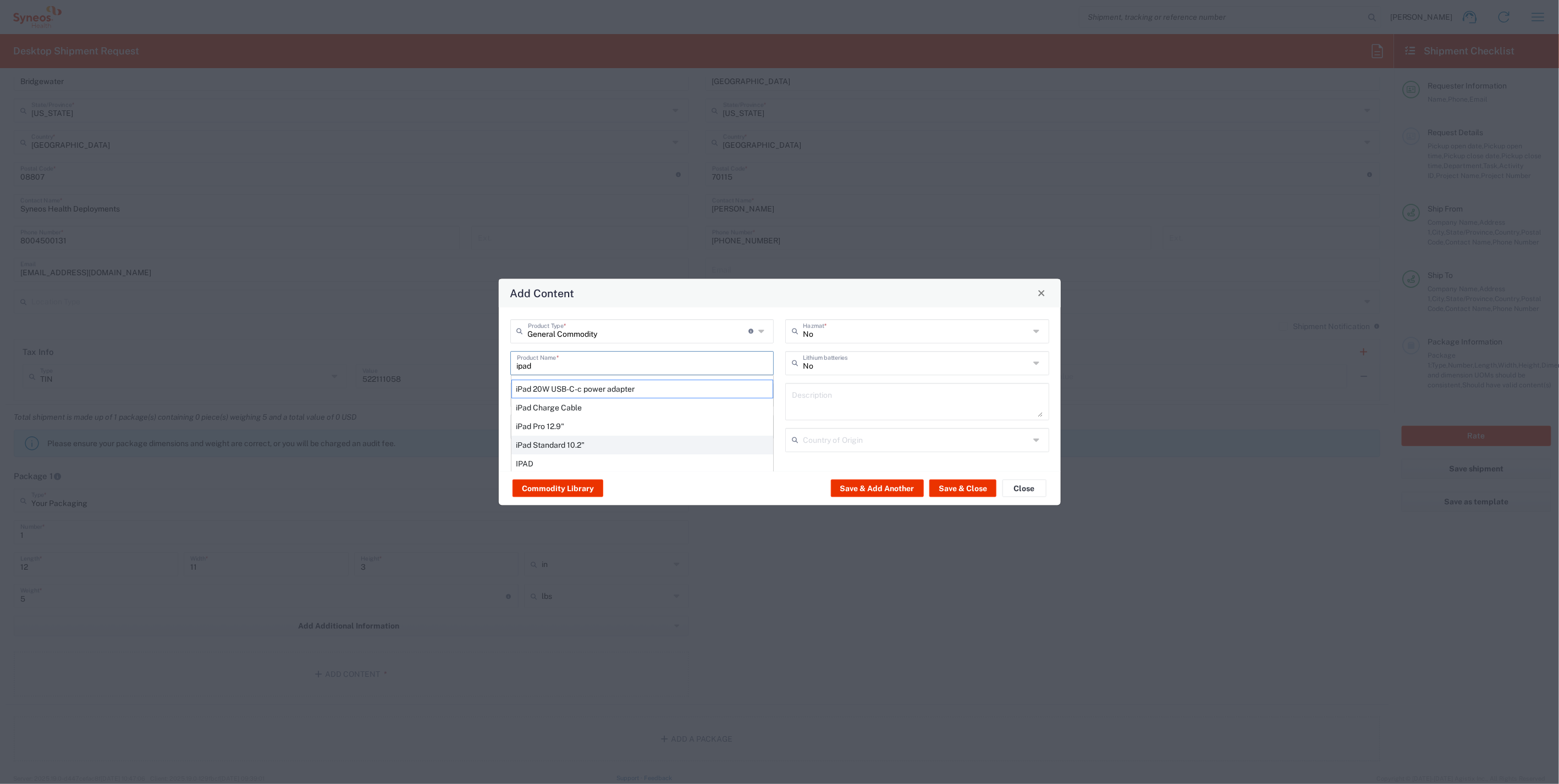
type input "China"
type input "Yes"
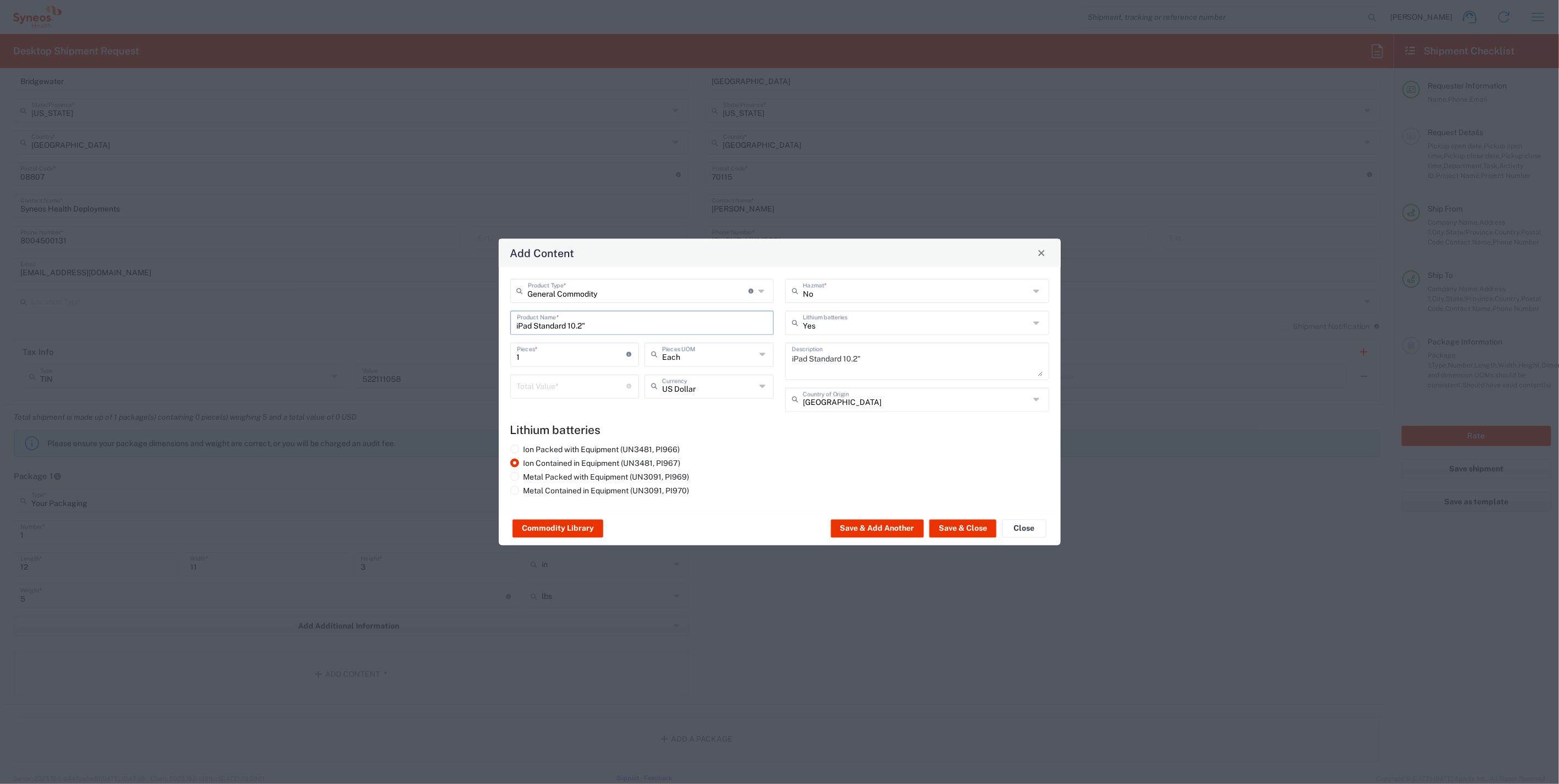
click at [575, 389] on input "number" at bounding box center [572, 385] width 110 height 19
type input "7"
type input "1000"
click at [949, 531] on button "Save & Close" at bounding box center [962, 528] width 67 height 18
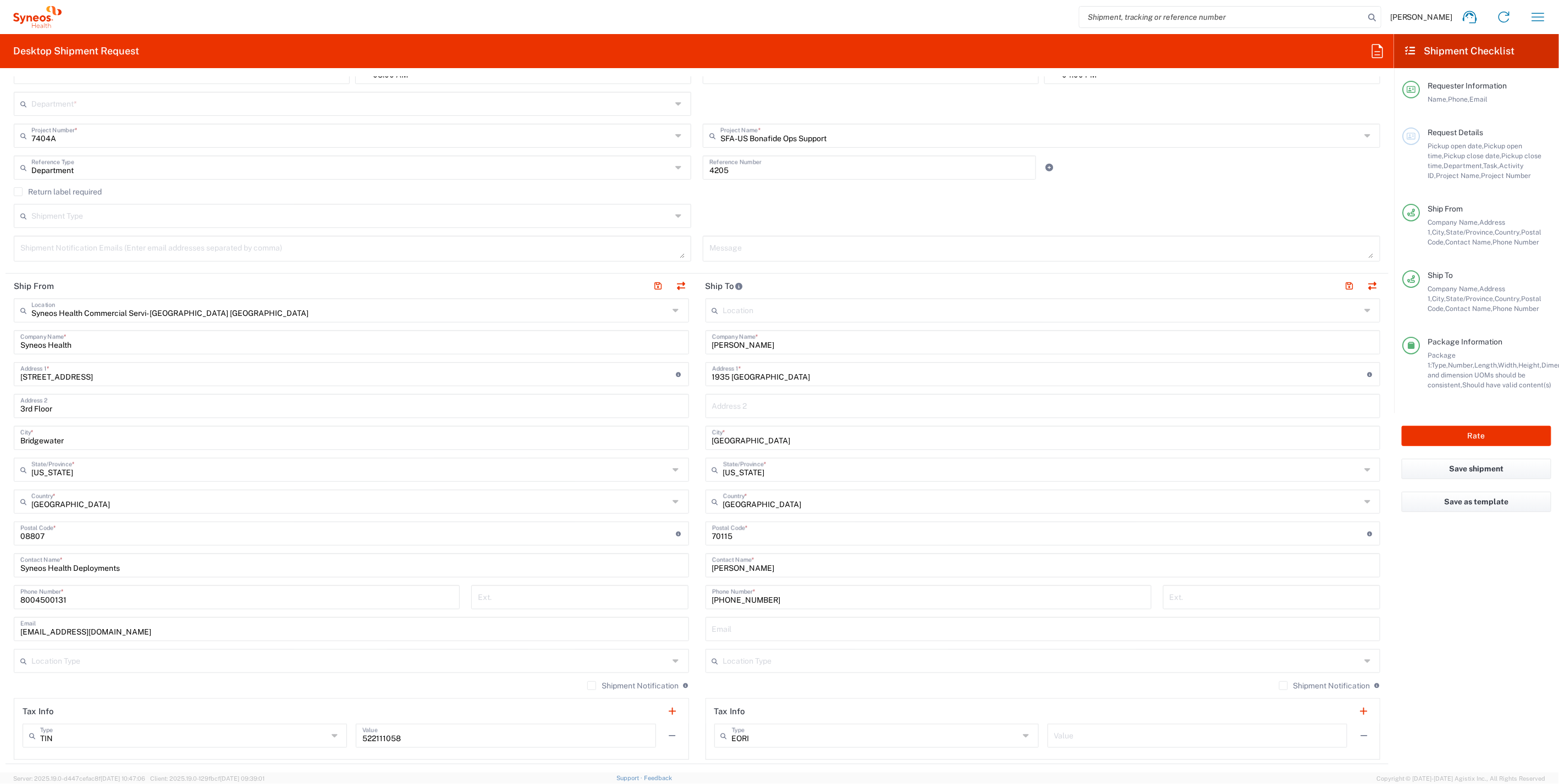
scroll to position [305, 0]
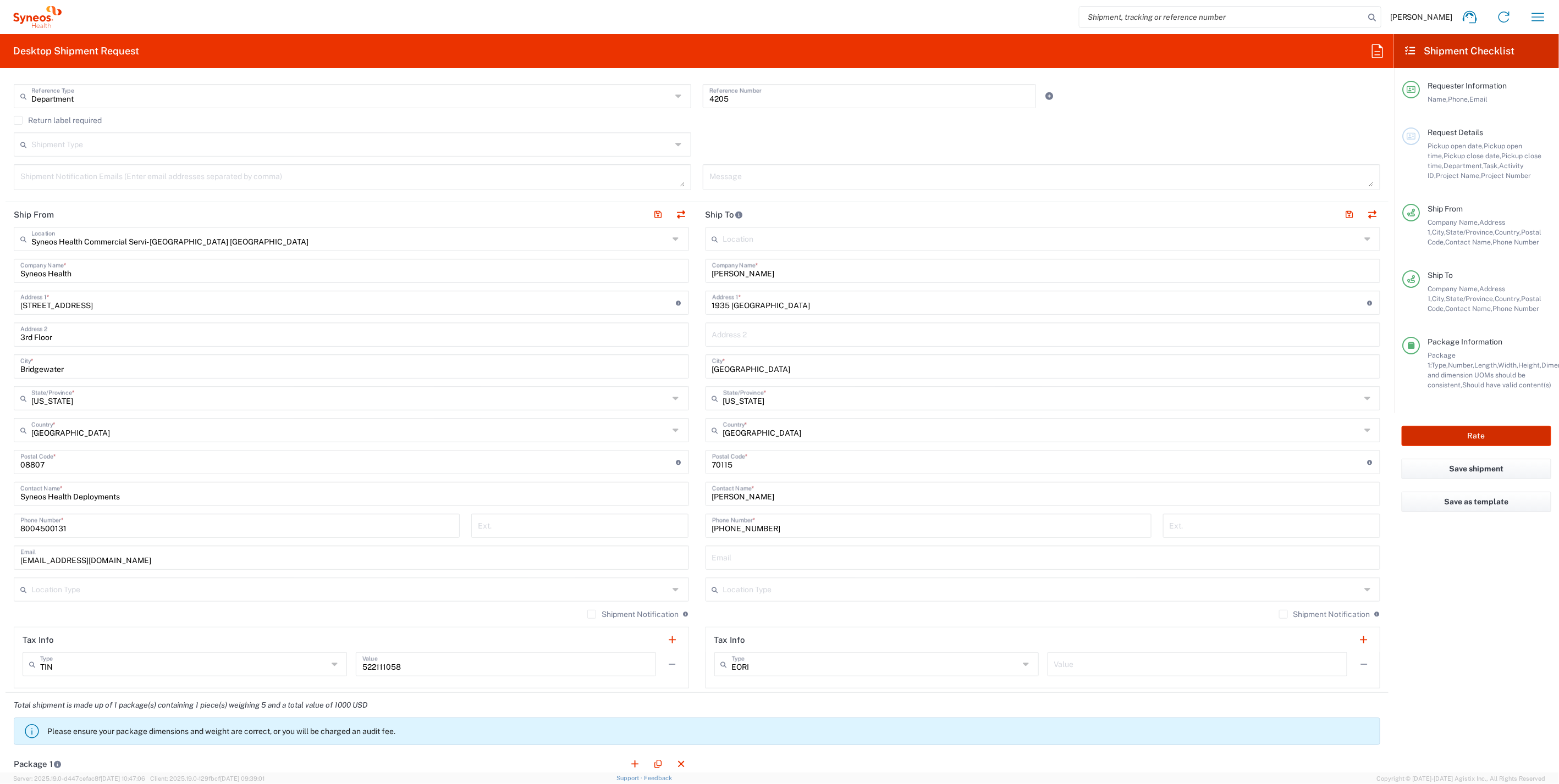
click at [1440, 444] on button "Rate" at bounding box center [1476, 436] width 149 height 20
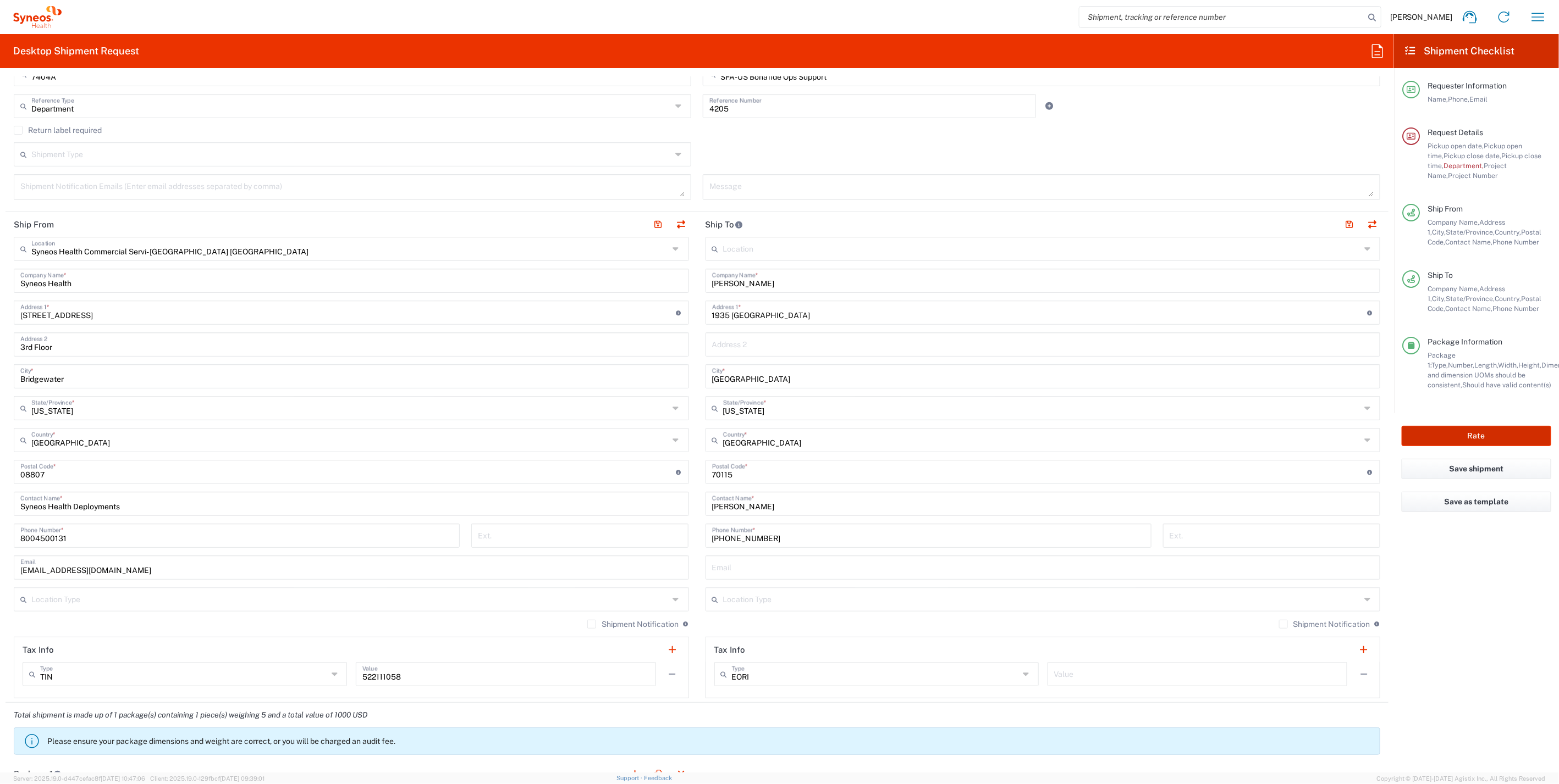
scroll to position [315, 0]
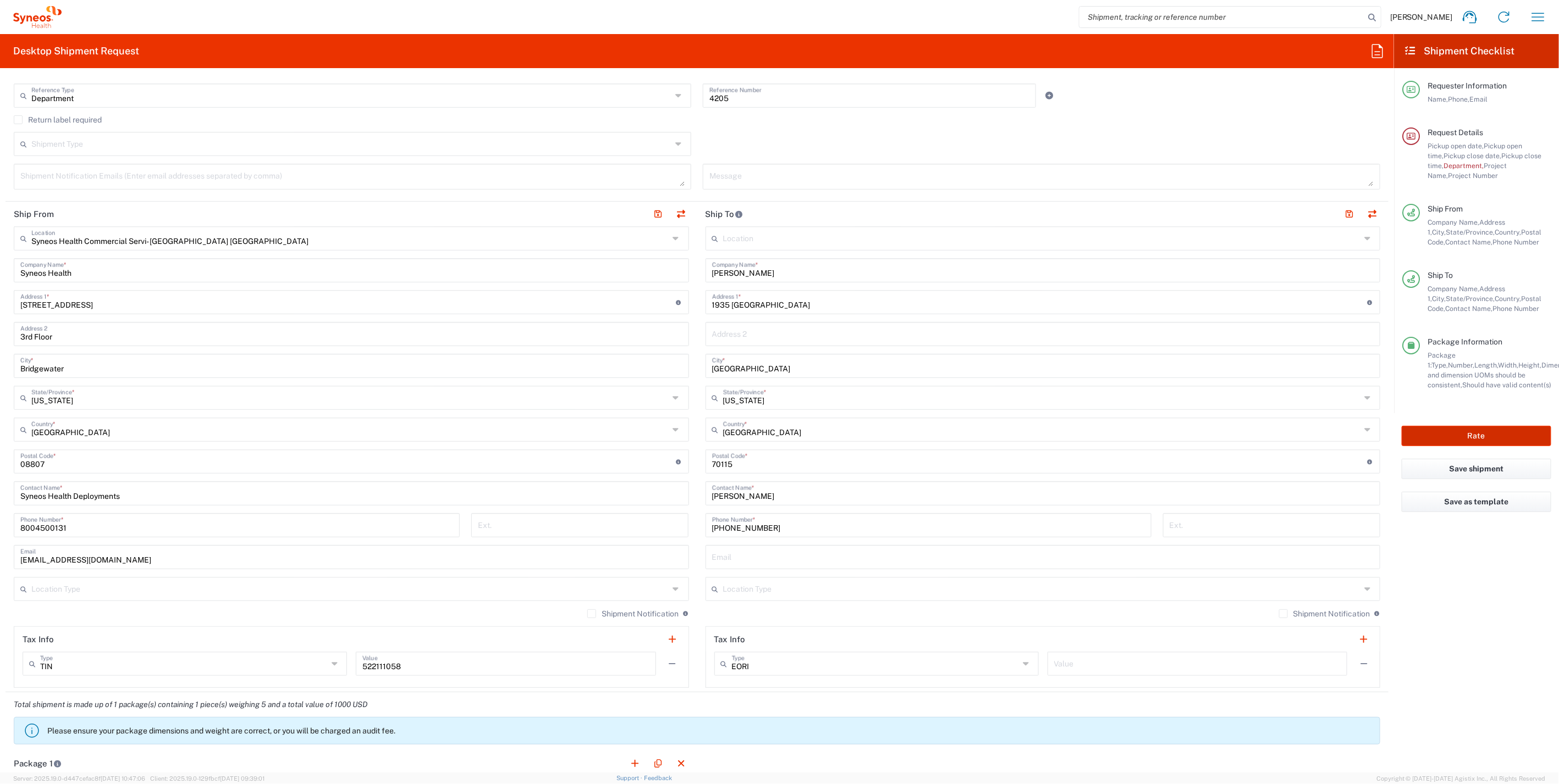
type input "7404A"
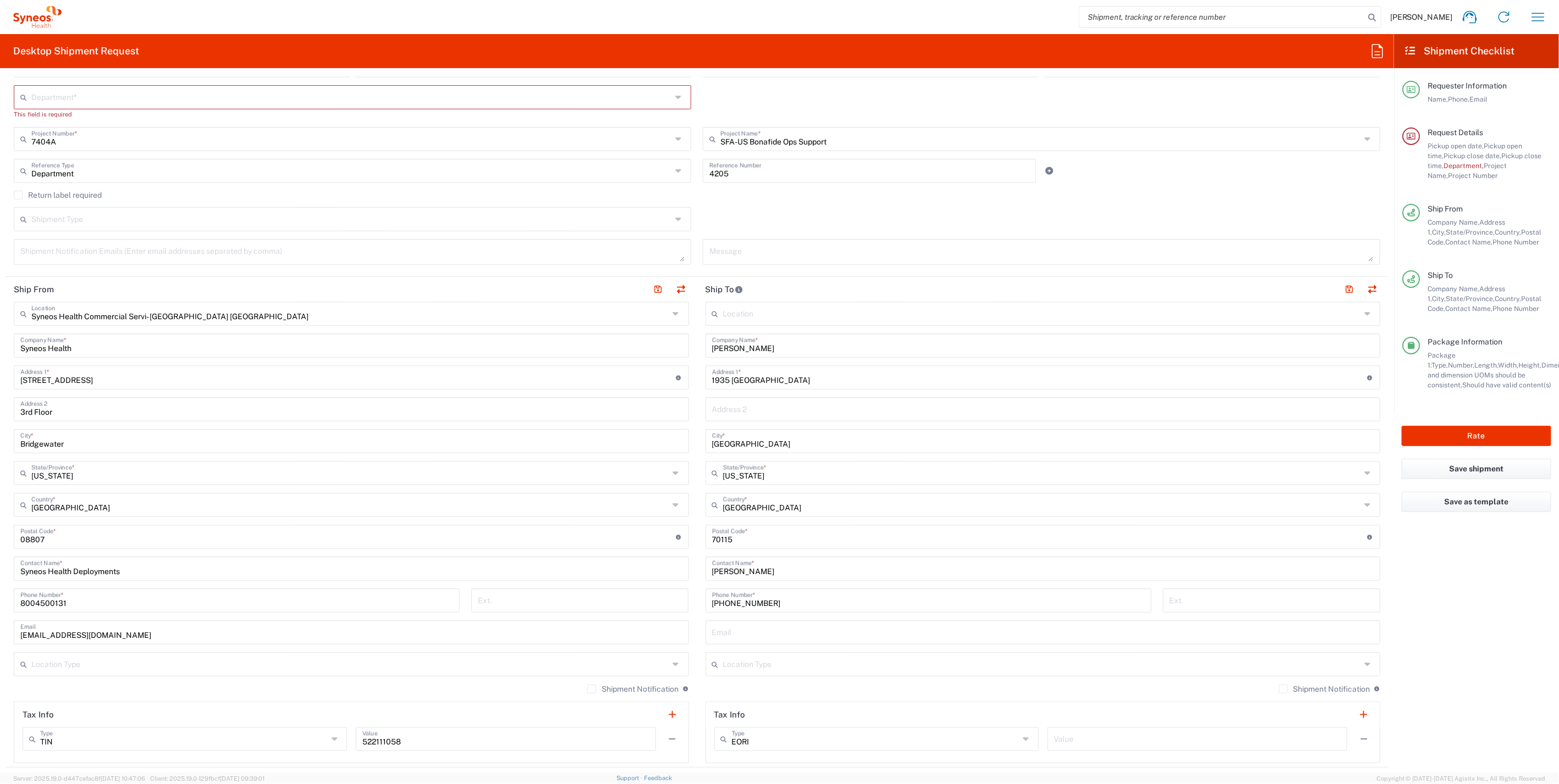
scroll to position [193, 0]
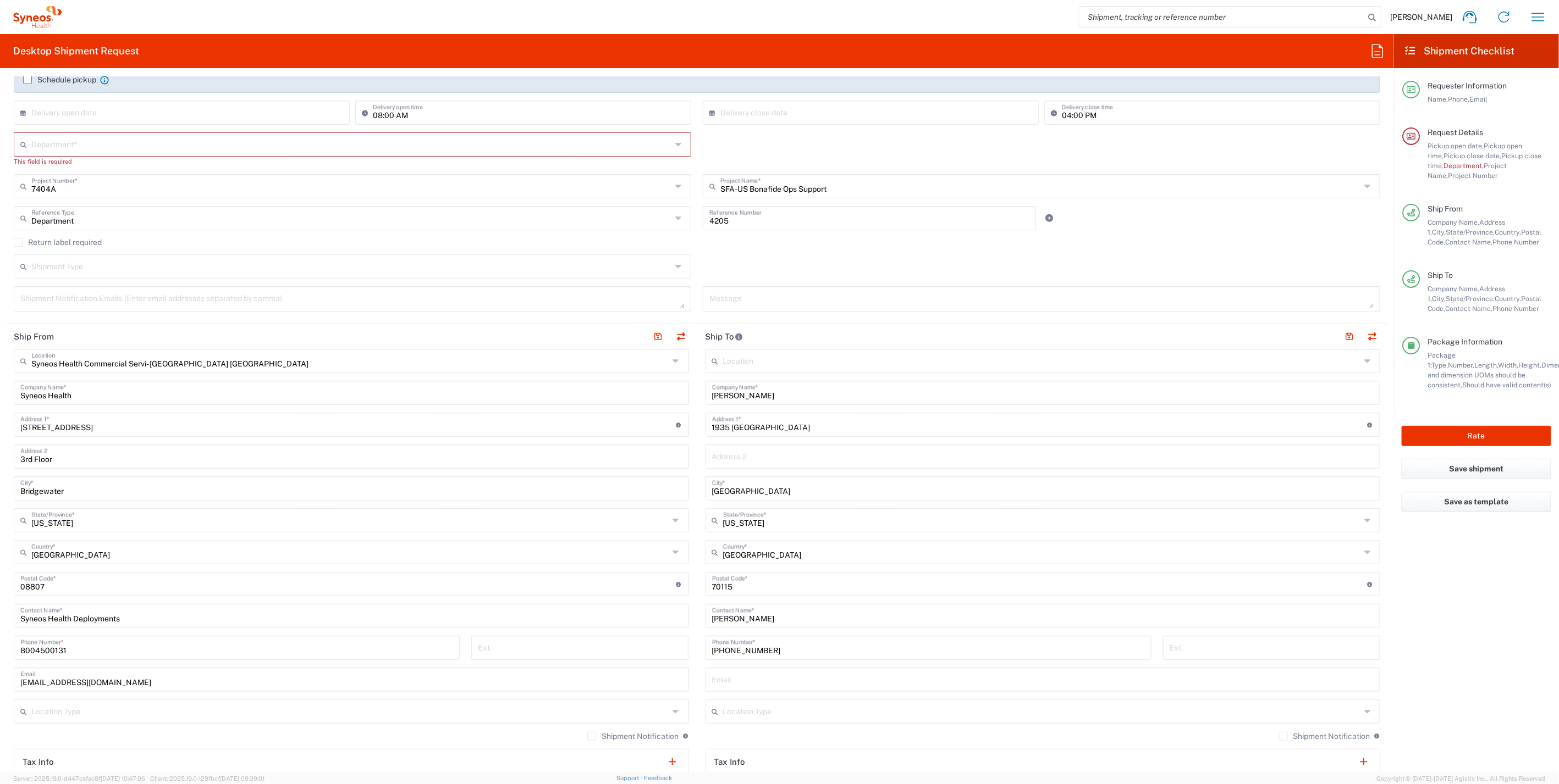
click at [132, 147] on input "text" at bounding box center [351, 143] width 640 height 19
type input "4205"
click at [55, 168] on span "4205" at bounding box center [350, 167] width 671 height 17
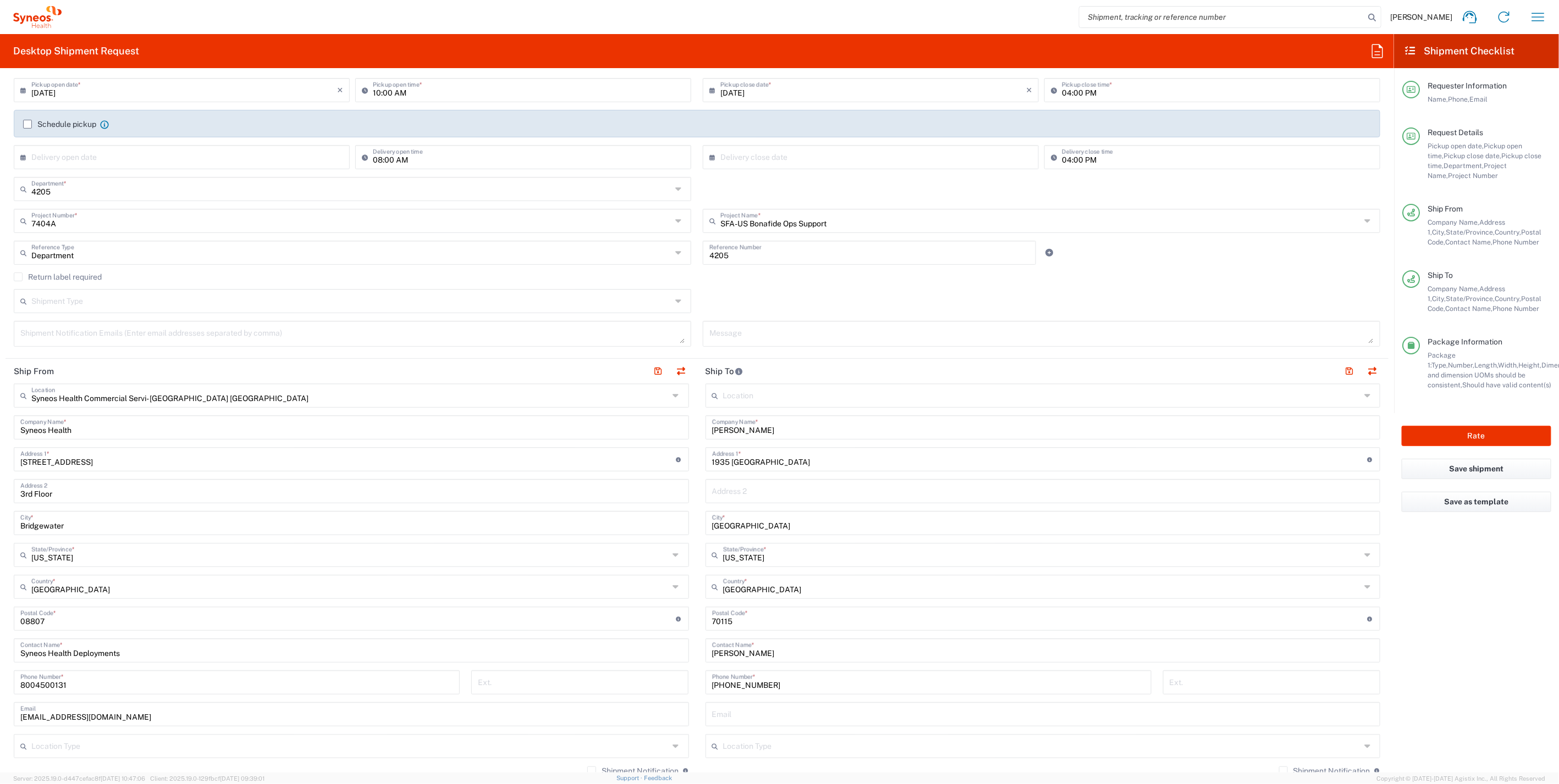
scroll to position [71, 0]
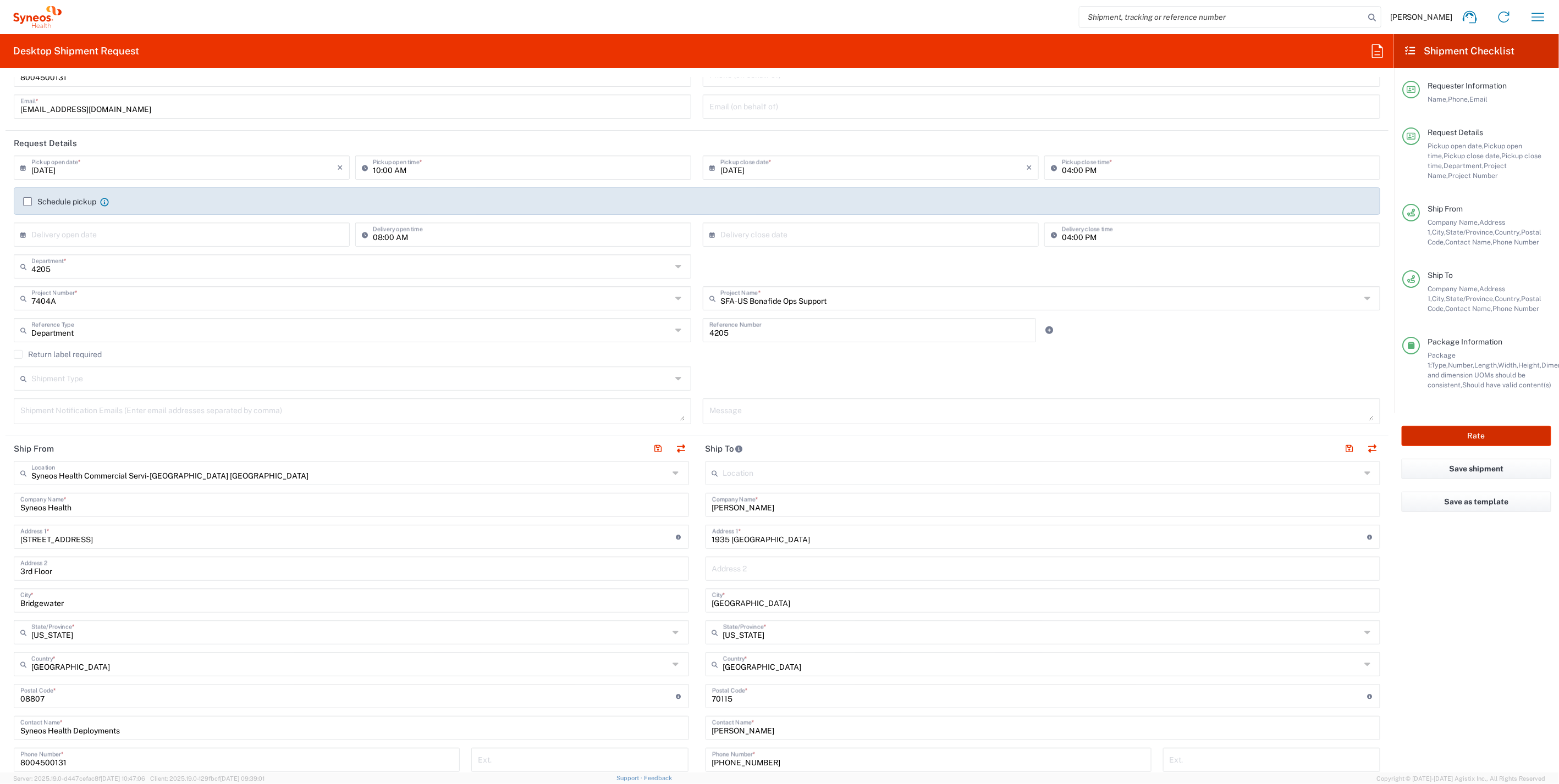
click at [1453, 431] on button "Rate" at bounding box center [1476, 436] width 149 height 20
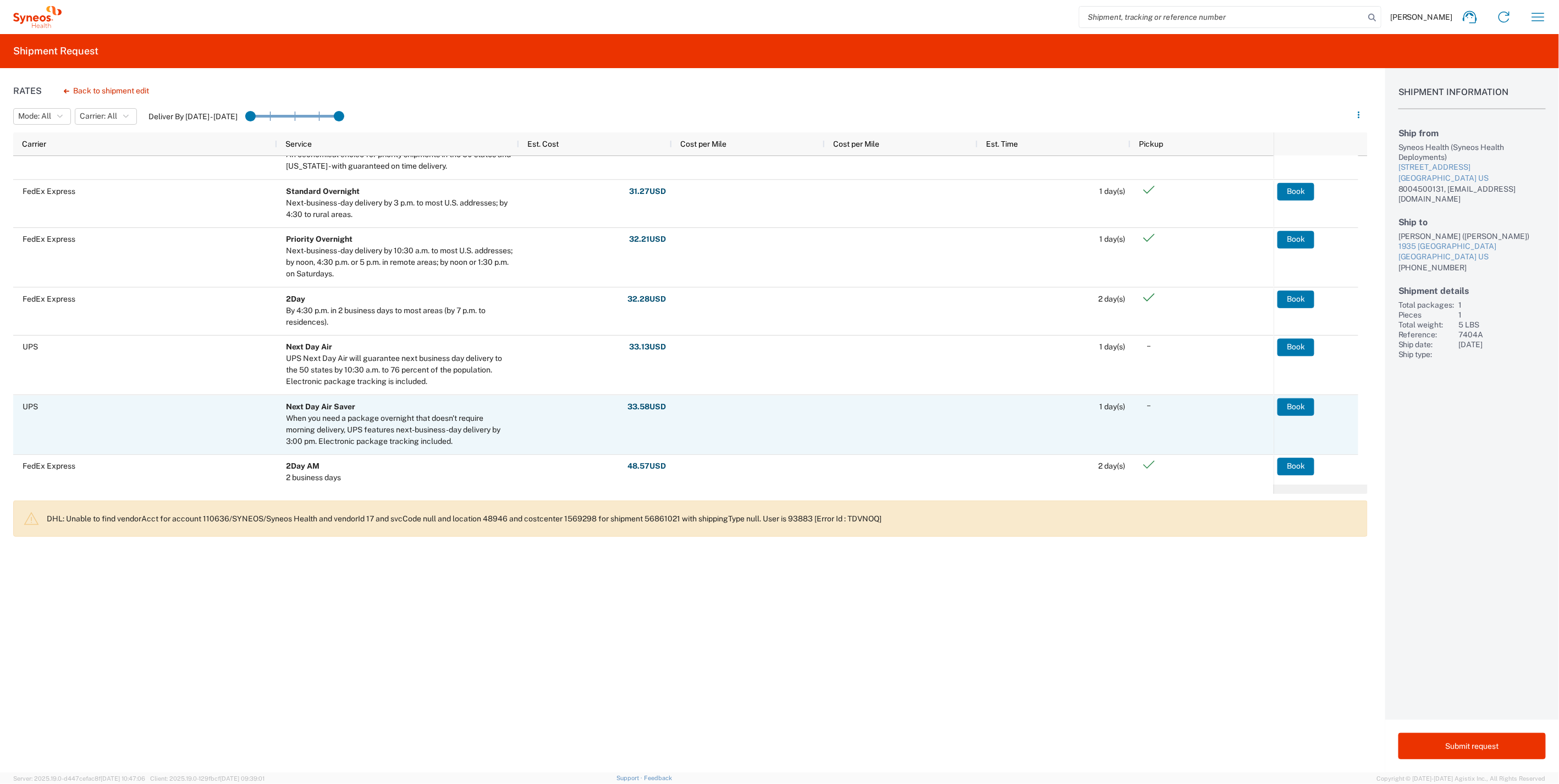
scroll to position [183, 0]
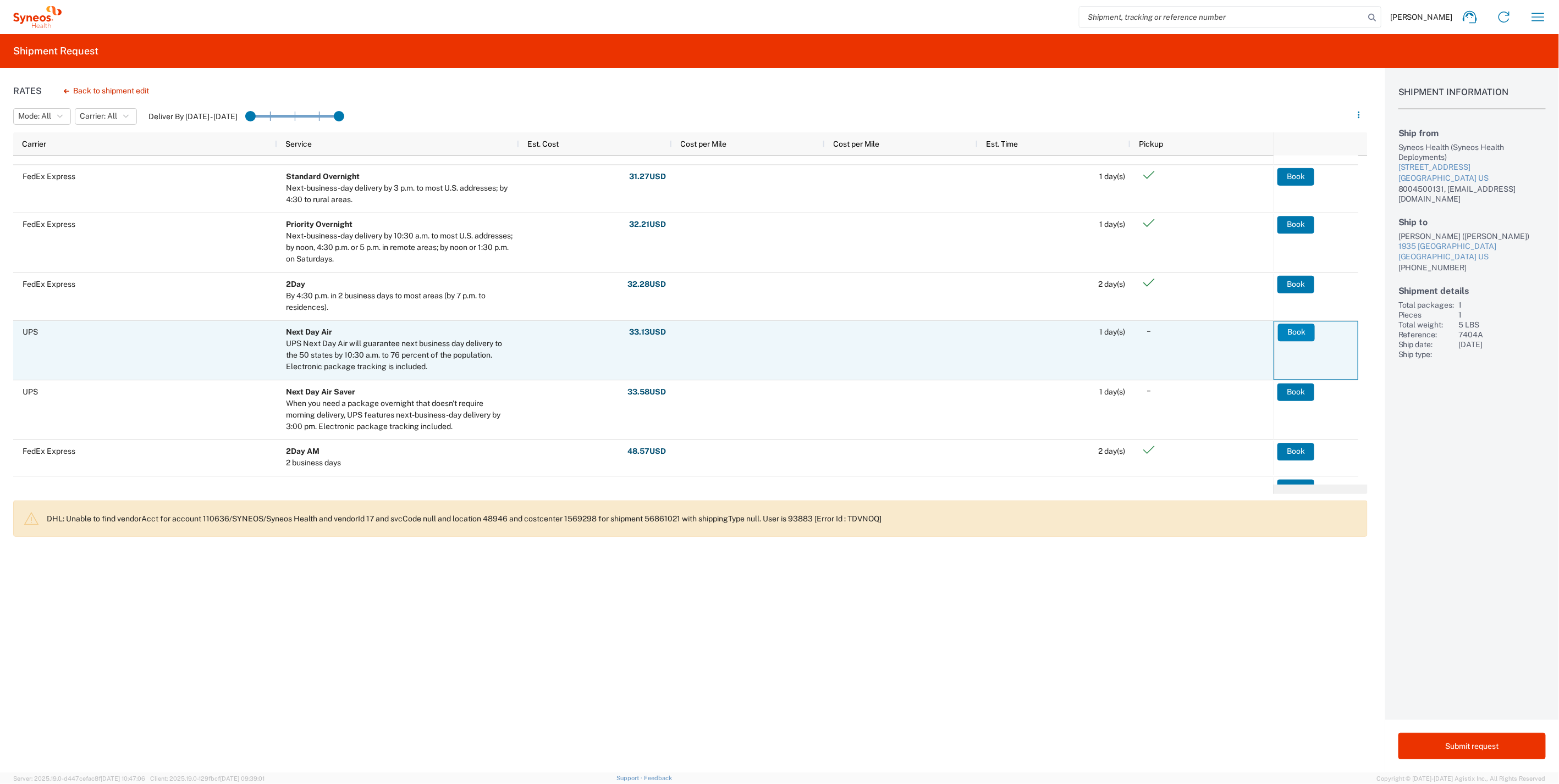
click at [1299, 331] on button "Book" at bounding box center [1297, 332] width 37 height 18
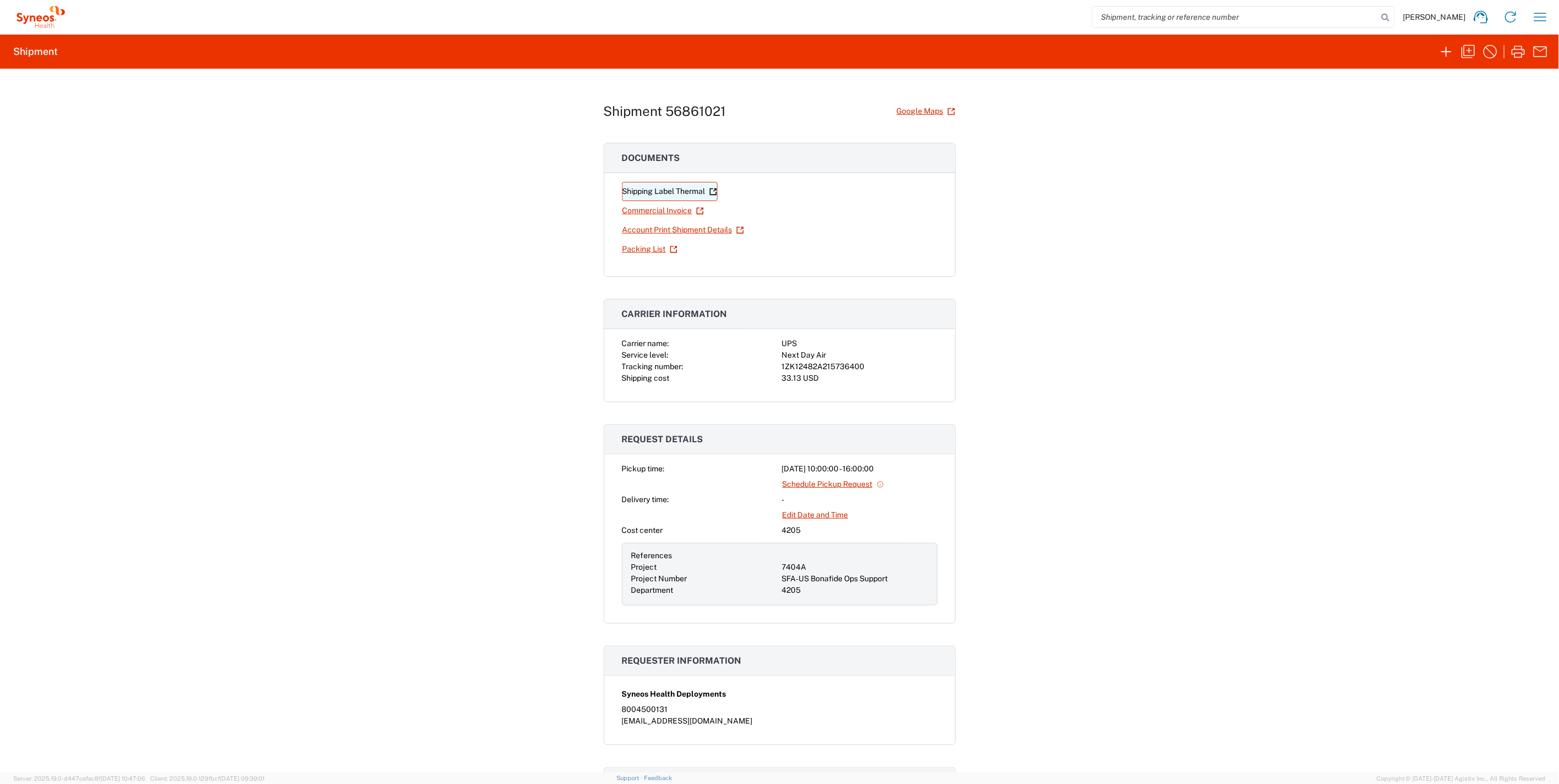
click at [666, 192] on link "Shipping Label Thermal" at bounding box center [670, 191] width 96 height 19
